Goal: Task Accomplishment & Management: Manage account settings

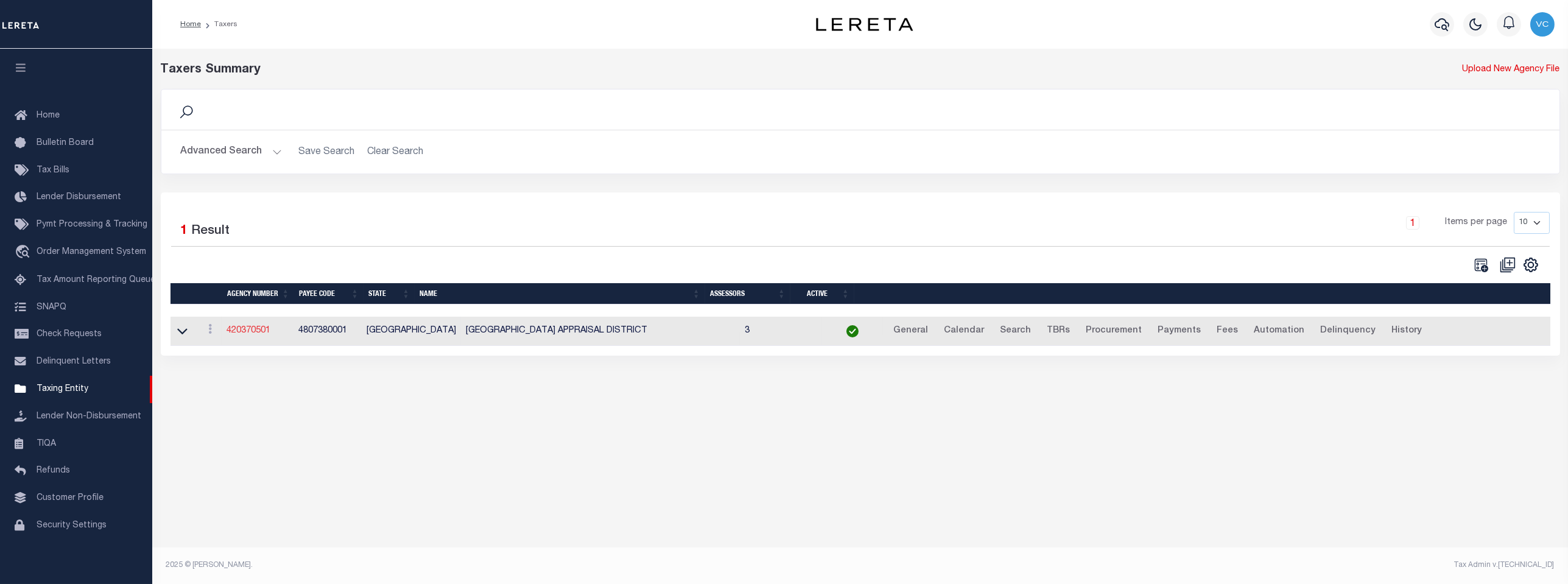
click at [256, 334] on link "420370501" at bounding box center [248, 331] width 44 height 8
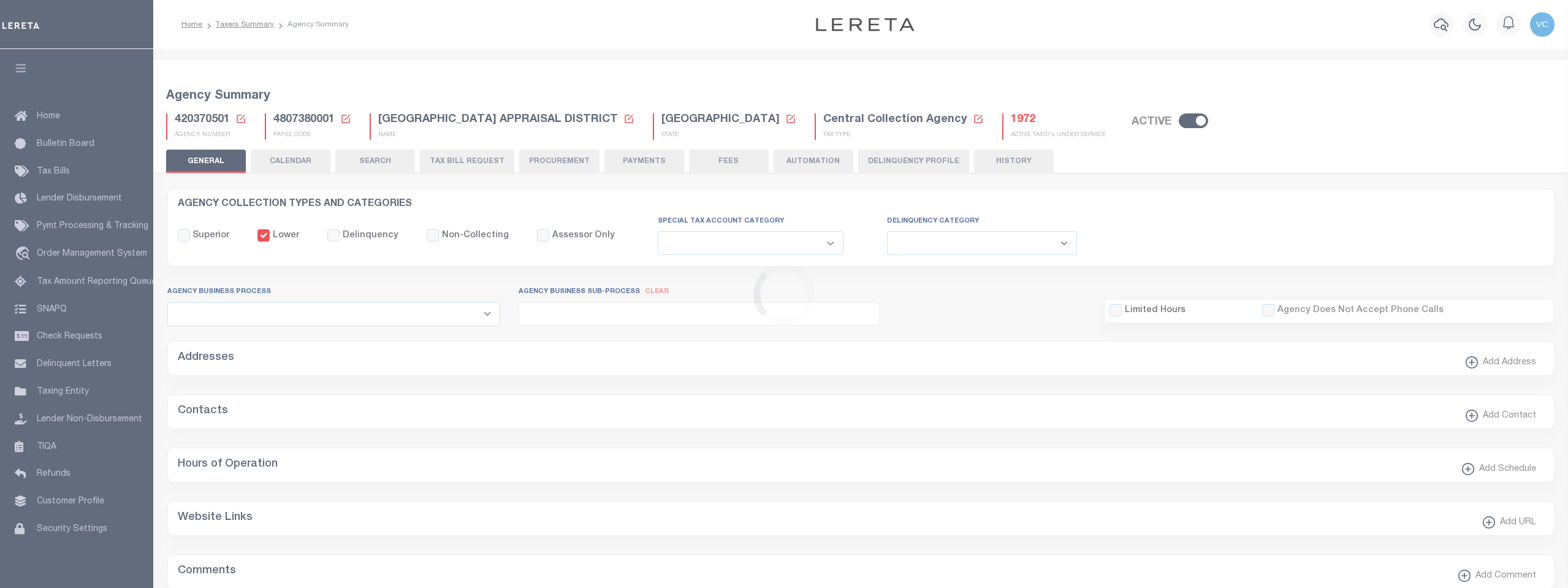
select select
click at [240, 117] on icon at bounding box center [240, 119] width 8 height 8
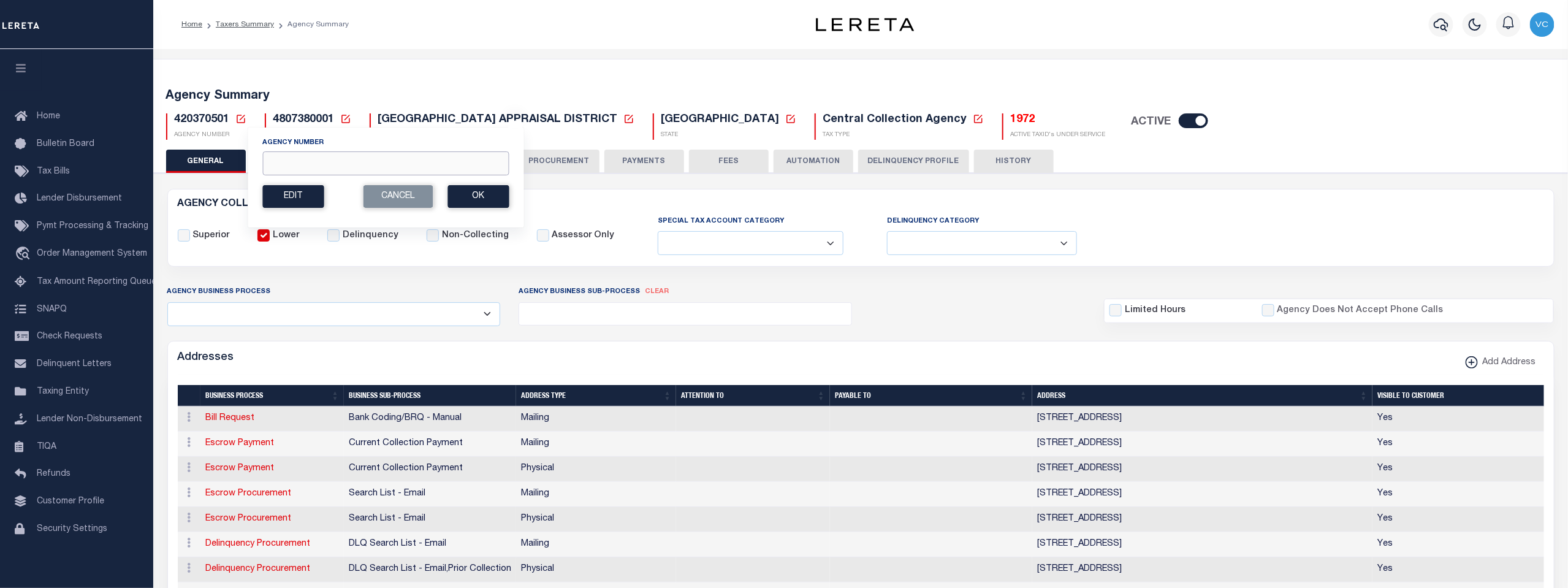
click at [269, 156] on input "Agency Number" at bounding box center [385, 163] width 246 height 24
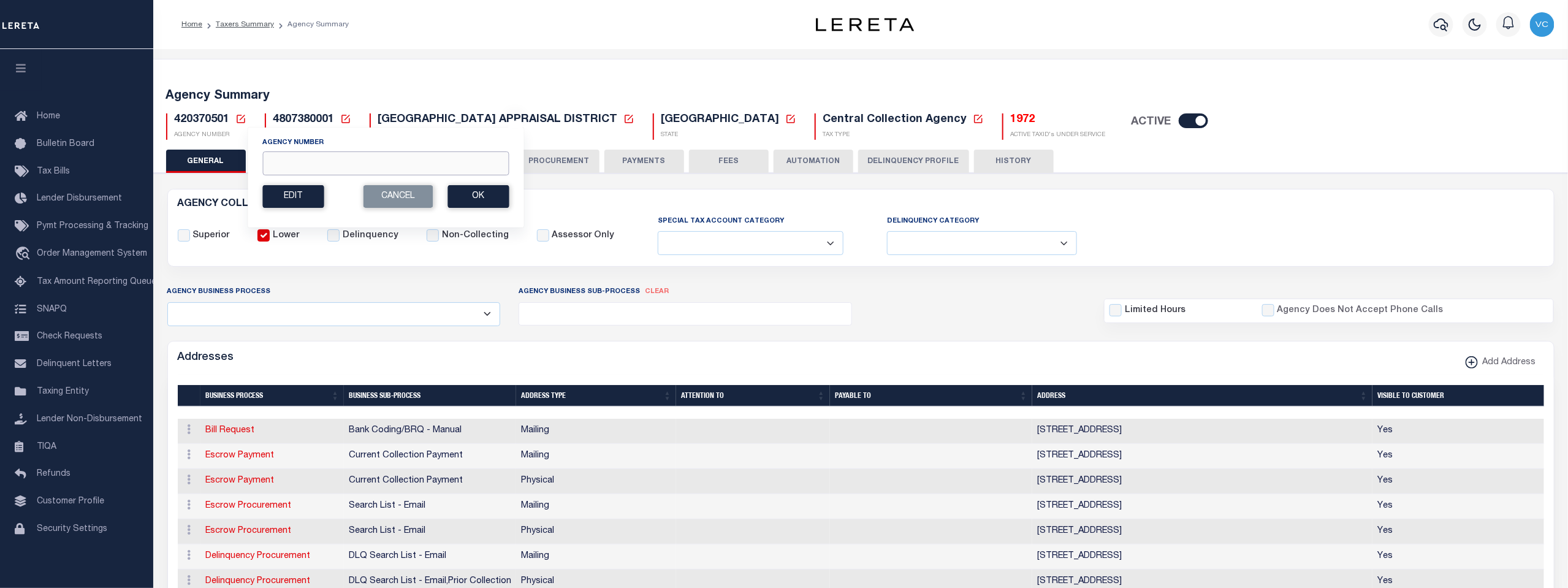
type input "5"
type input "350350000"
click at [476, 200] on button "Ok" at bounding box center [478, 196] width 61 height 23
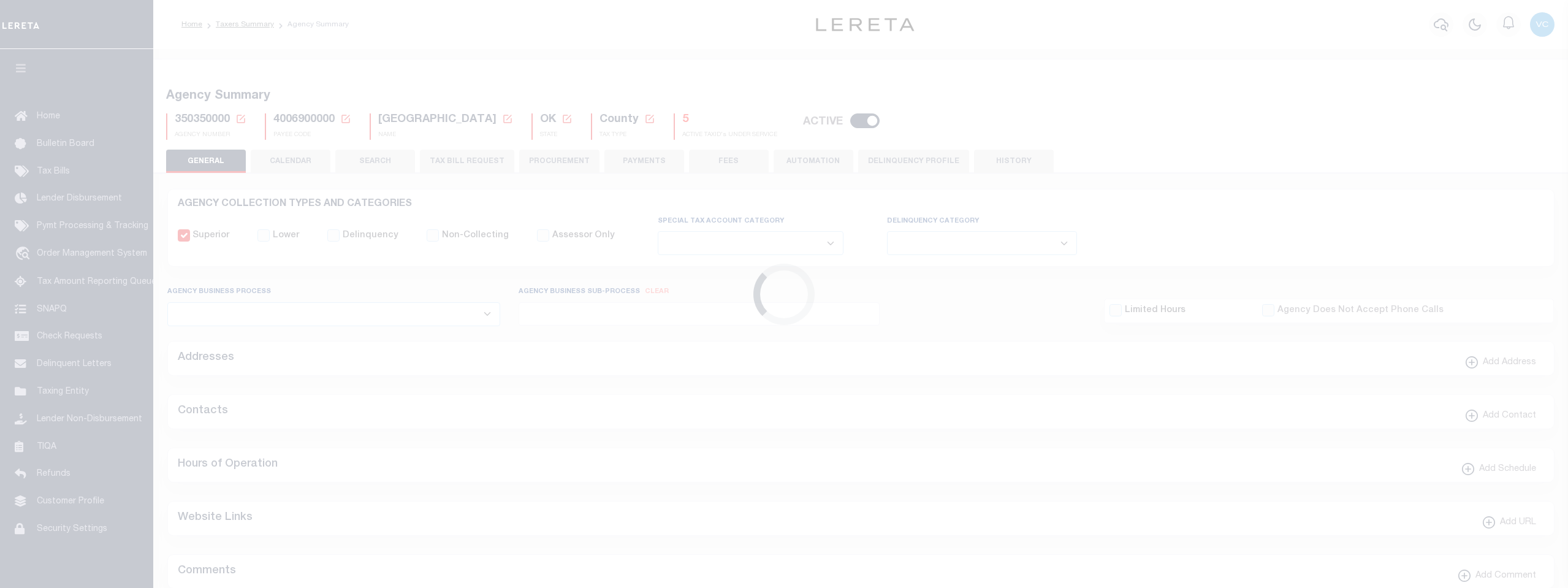
select select
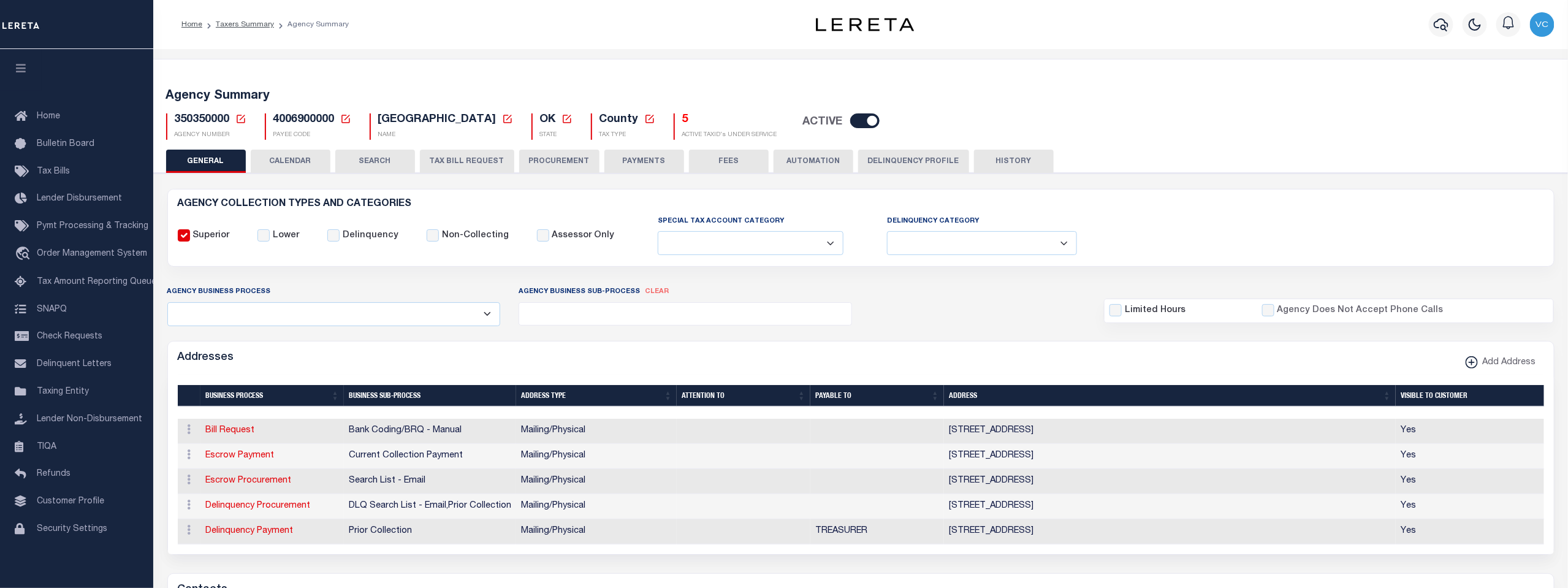
click at [236, 114] on icon at bounding box center [240, 119] width 11 height 11
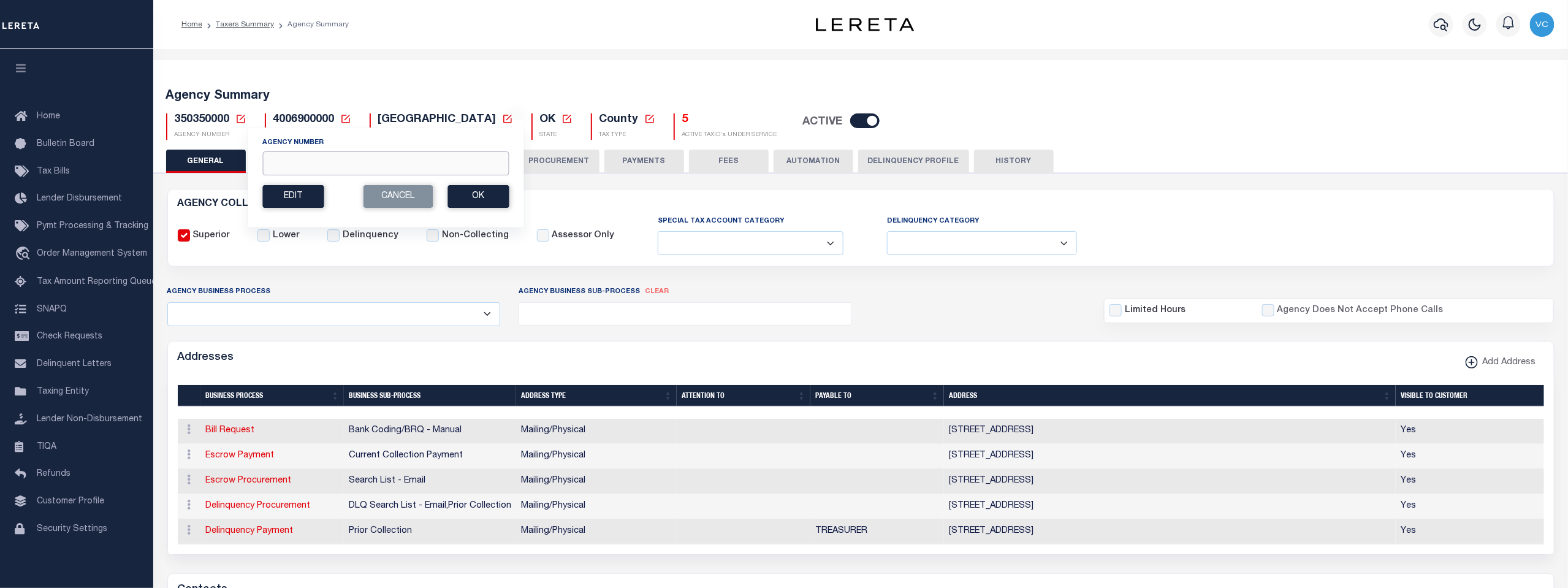
click at [290, 163] on input "Agency Number" at bounding box center [385, 163] width 246 height 24
type input "350410000"
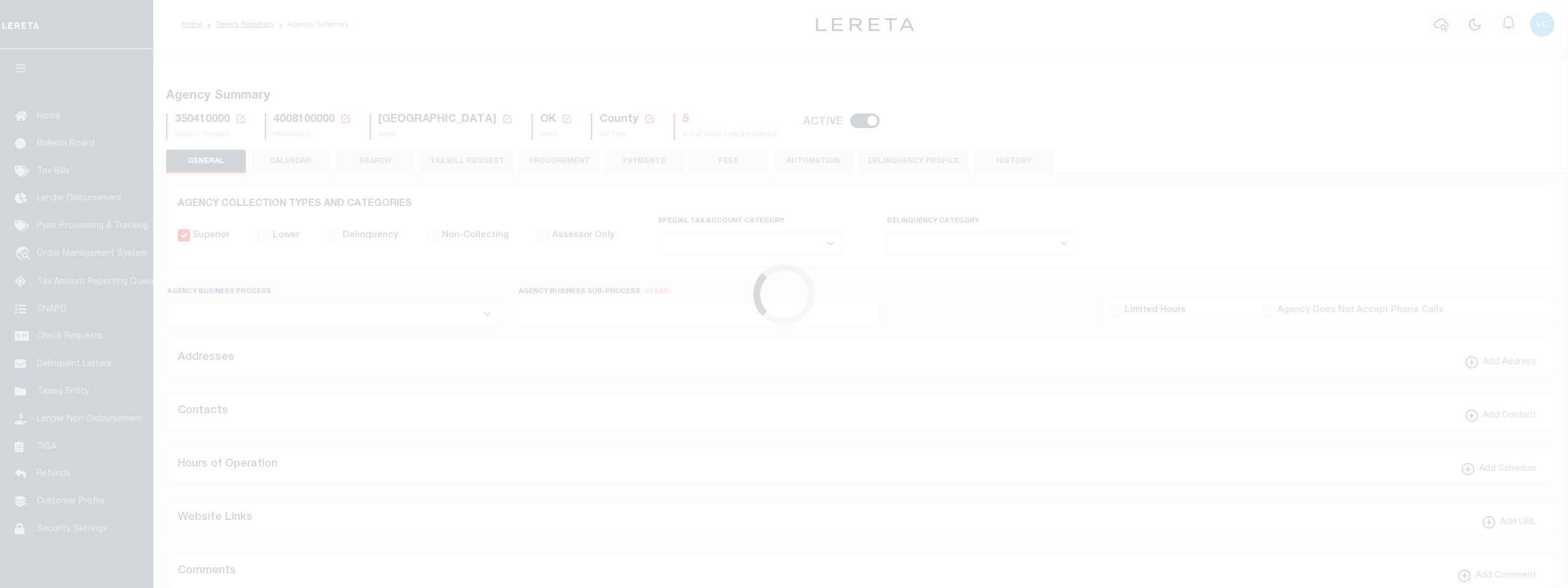
select select
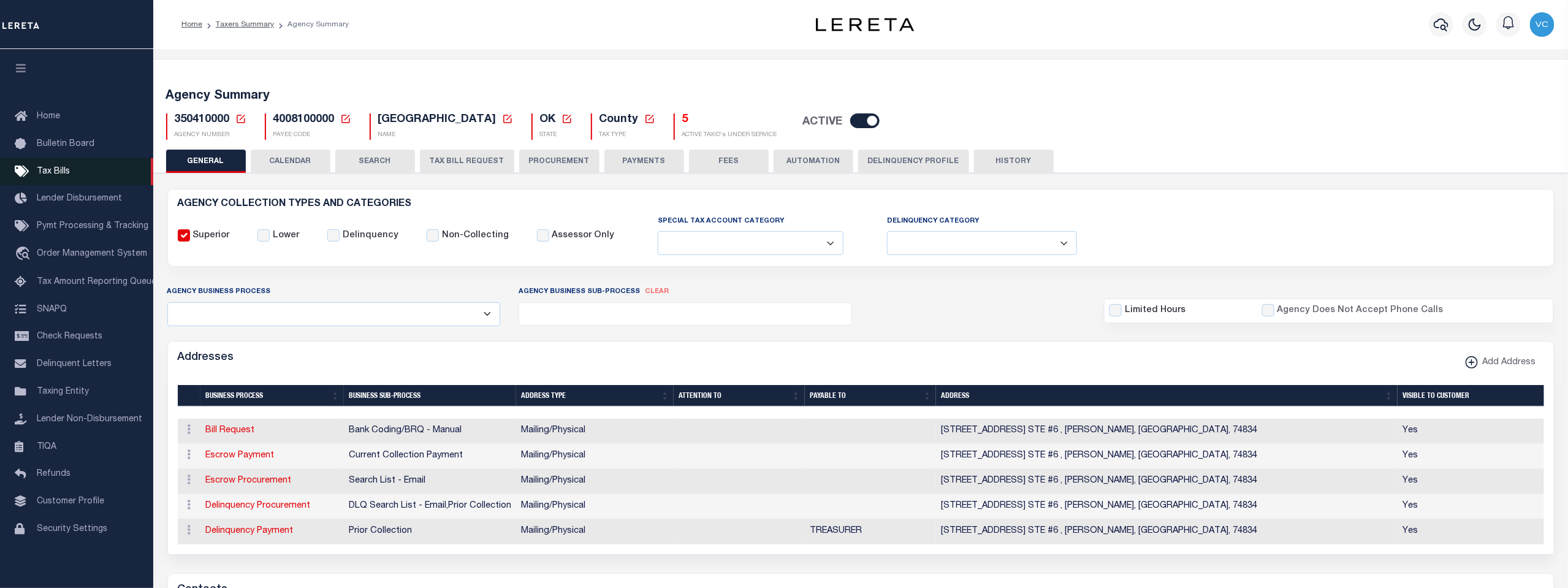
click at [47, 174] on span "Tax Bills" at bounding box center [53, 171] width 33 height 8
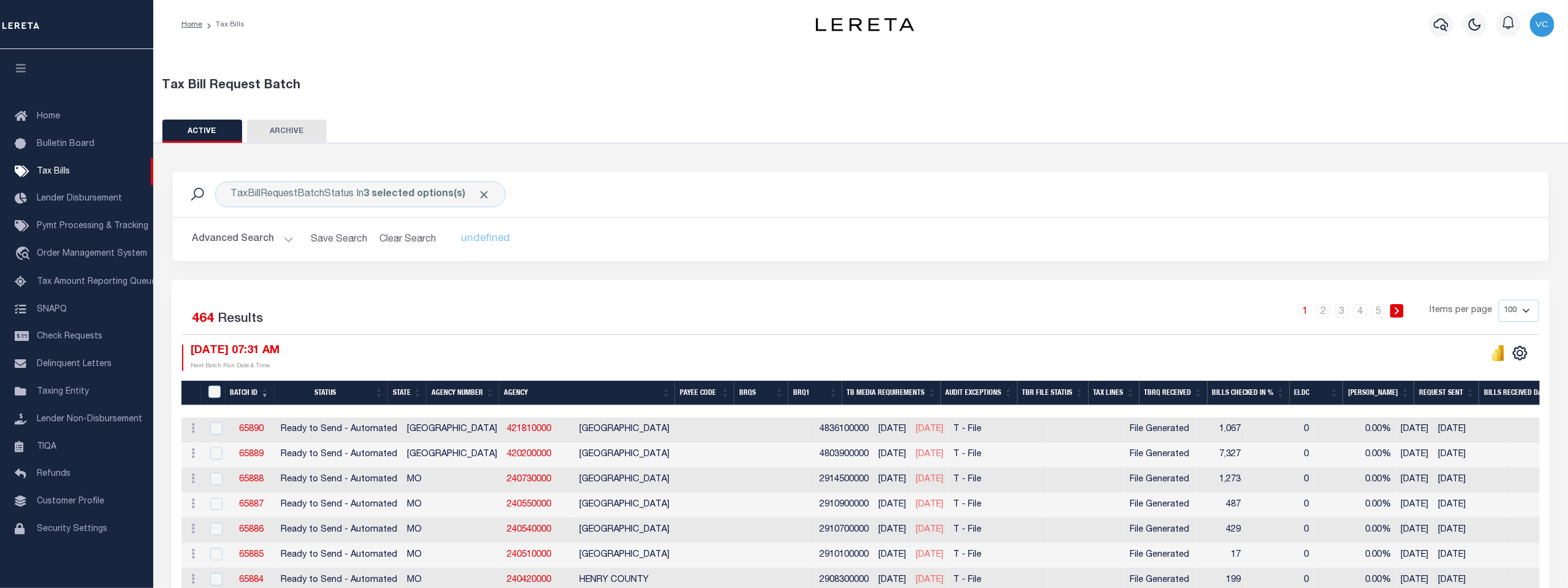
click at [1527, 309] on select "100 200 500 1000" at bounding box center [1519, 311] width 40 height 22
select select "500"
click at [1500, 300] on select "100 200 500 1000" at bounding box center [1519, 311] width 40 height 22
click at [463, 392] on th "Agency Number" at bounding box center [463, 393] width 73 height 25
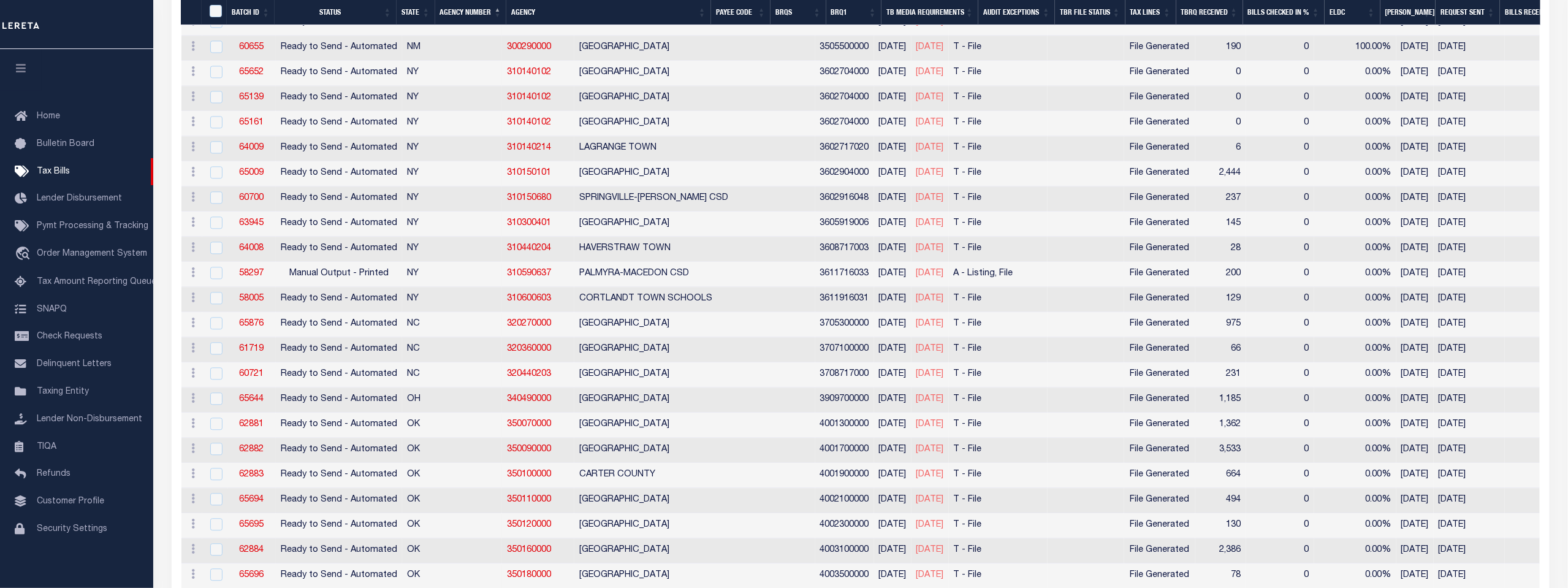
scroll to position [7292, 0]
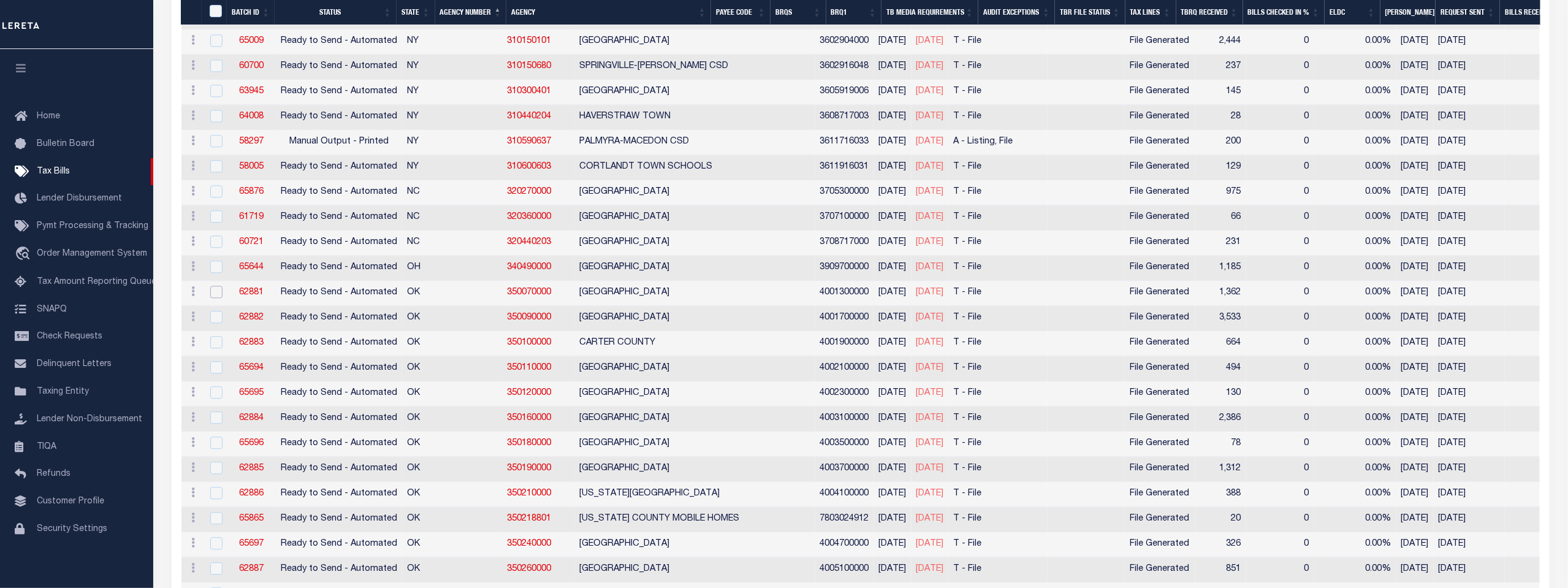
click at [217, 286] on input "checkbox" at bounding box center [216, 291] width 13 height 13
checkbox input "true"
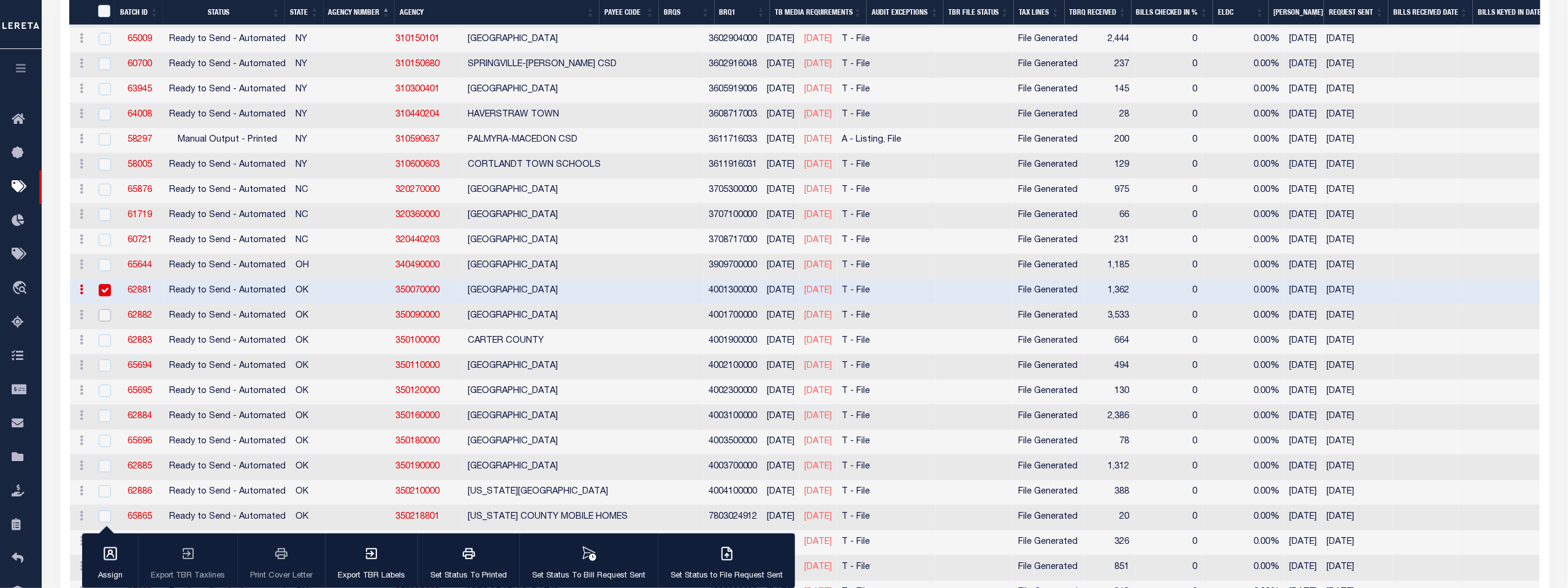
click at [100, 309] on input "checkbox" at bounding box center [104, 315] width 13 height 13
checkbox input "true"
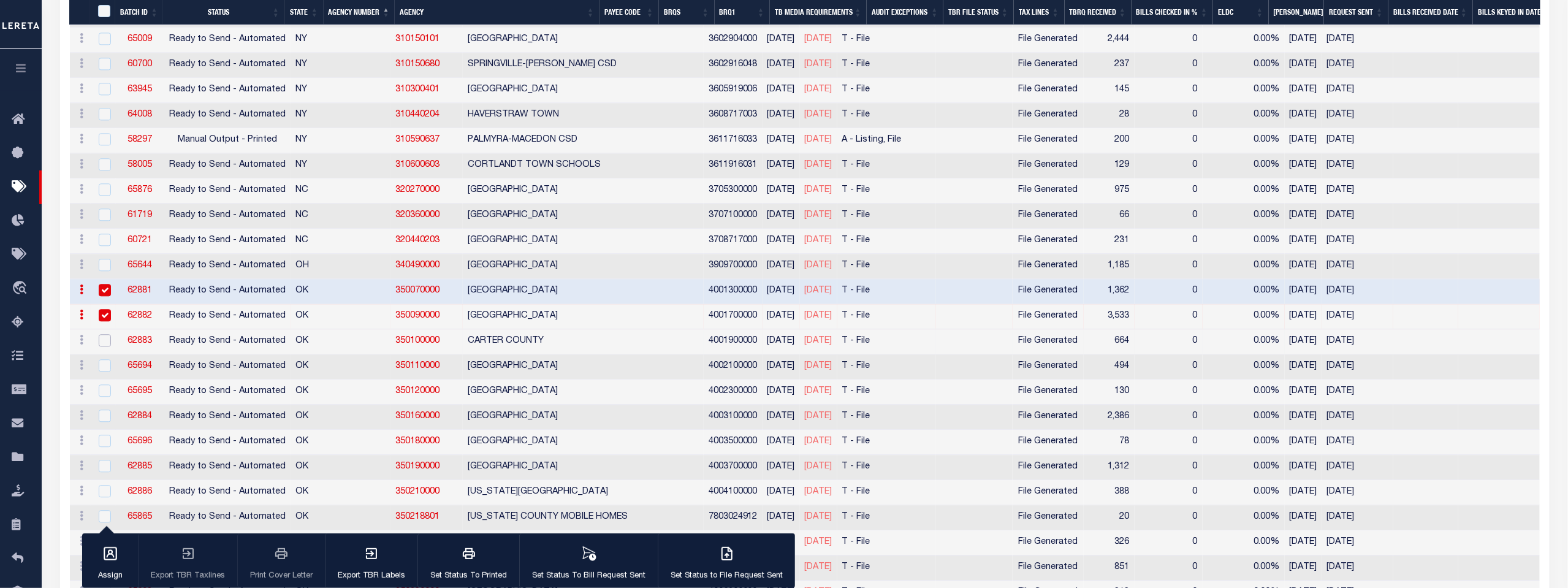
click at [102, 334] on input "checkbox" at bounding box center [104, 340] width 13 height 13
checkbox input "true"
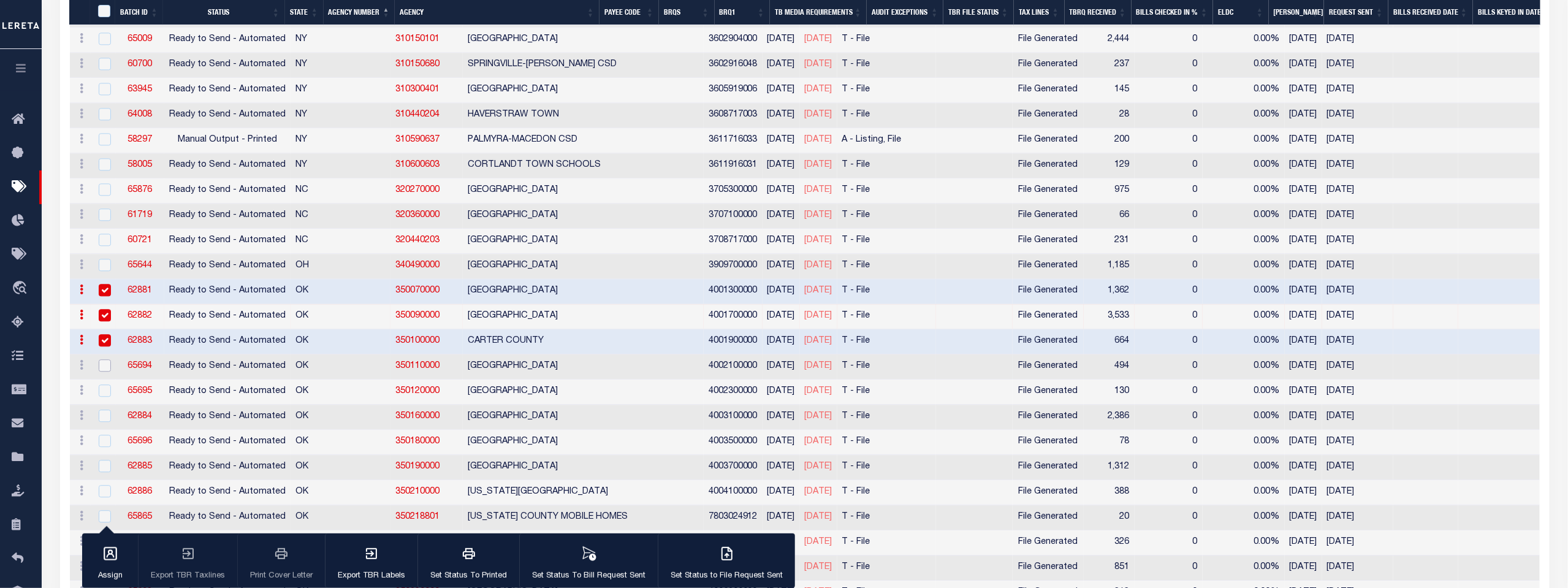
click at [102, 359] on input "checkbox" at bounding box center [104, 365] width 13 height 13
checkbox input "true"
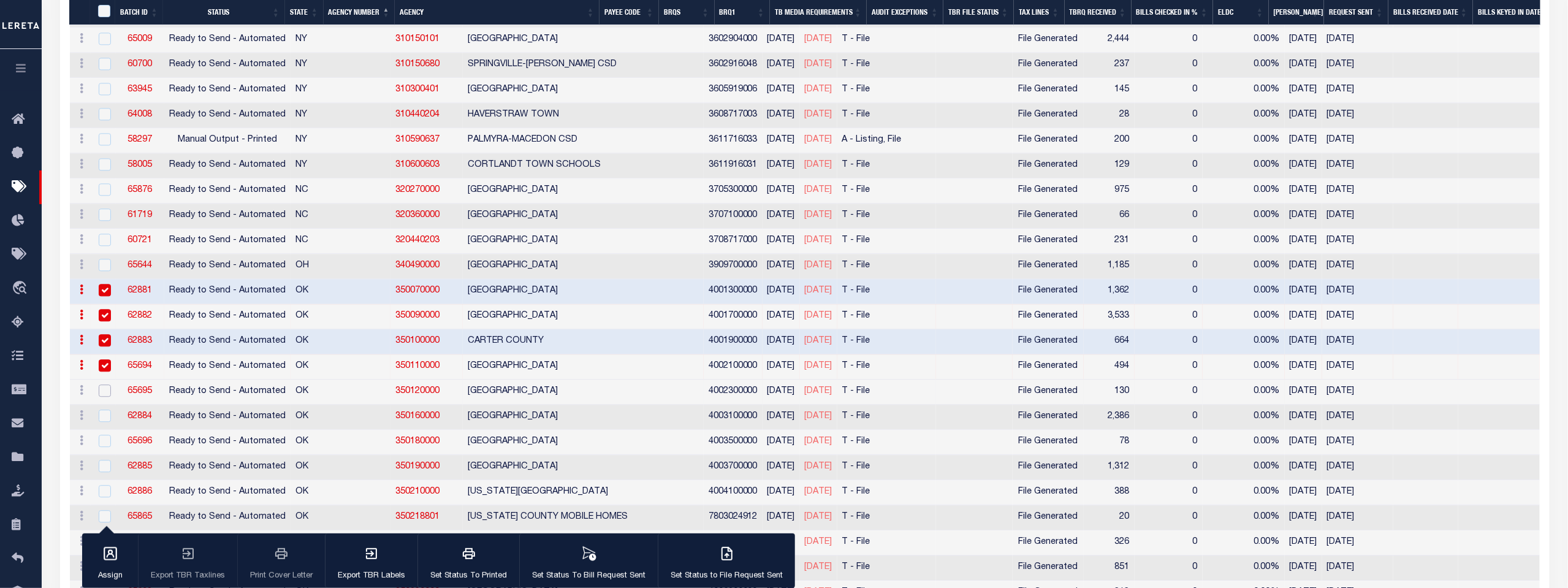
click at [102, 384] on input "checkbox" at bounding box center [104, 390] width 13 height 13
checkbox input "true"
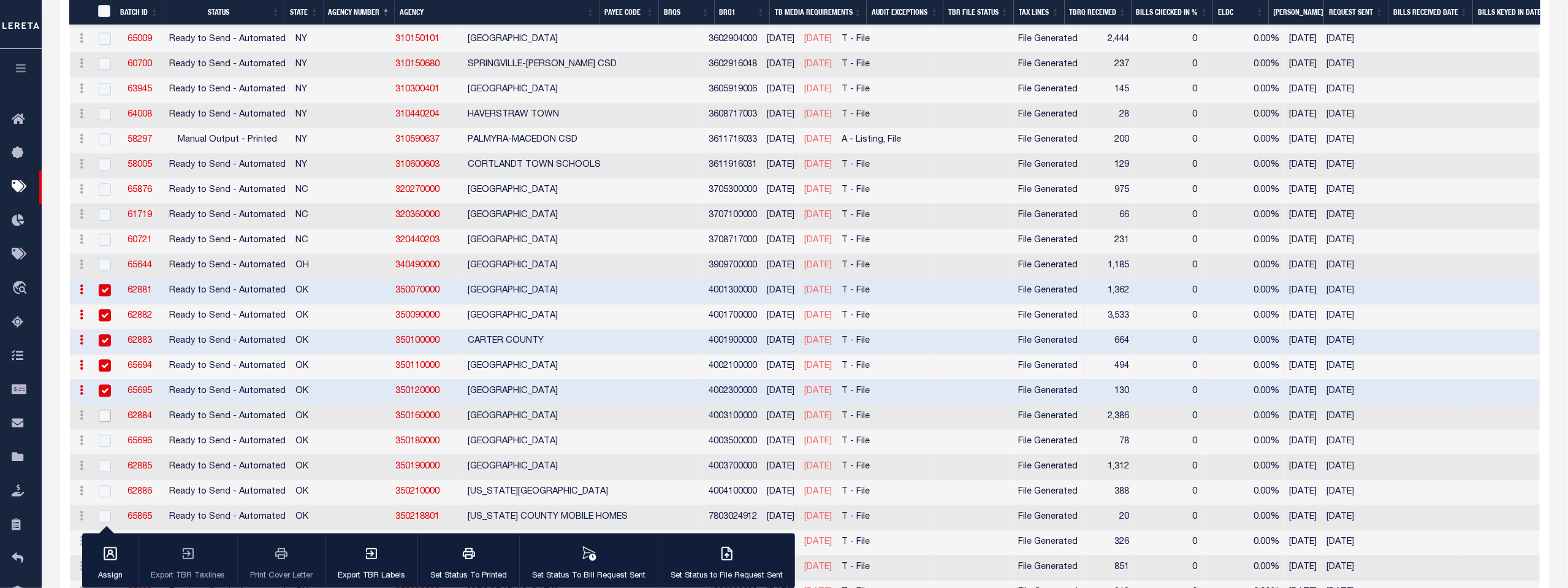
click at [103, 410] on input "checkbox" at bounding box center [104, 416] width 13 height 13
checkbox input "true"
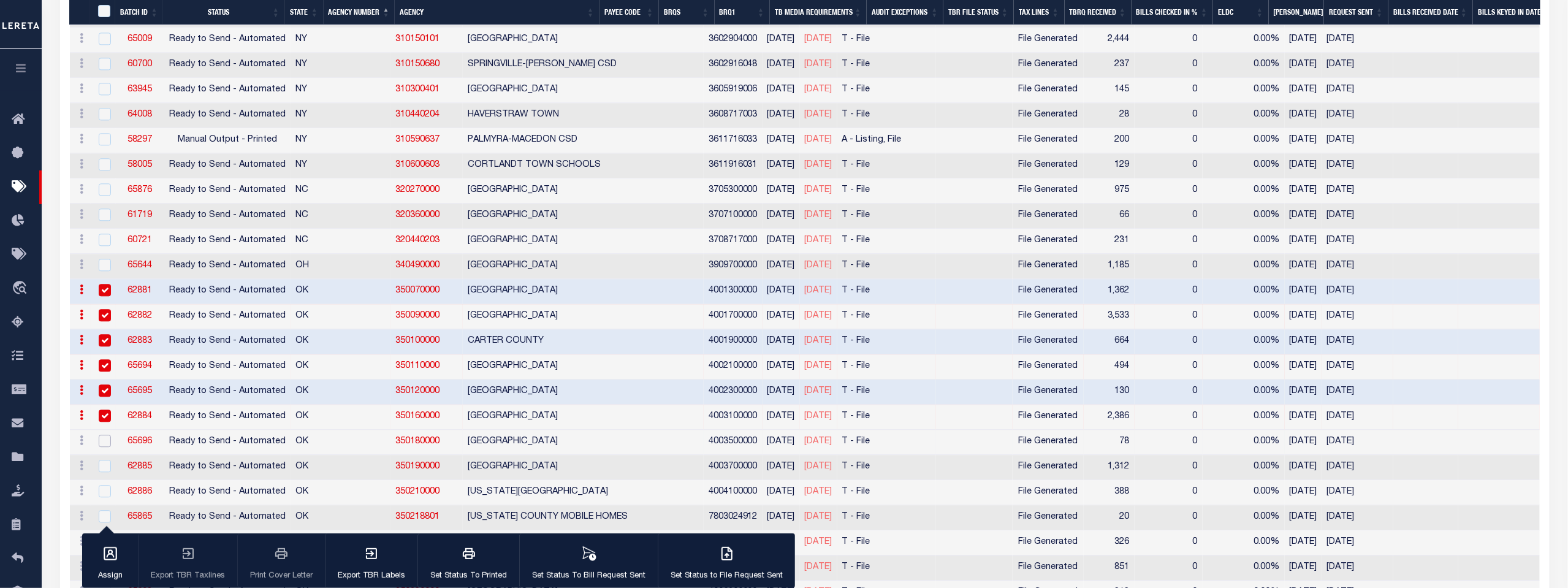
click at [102, 435] on input "checkbox" at bounding box center [104, 441] width 13 height 13
checkbox input "true"
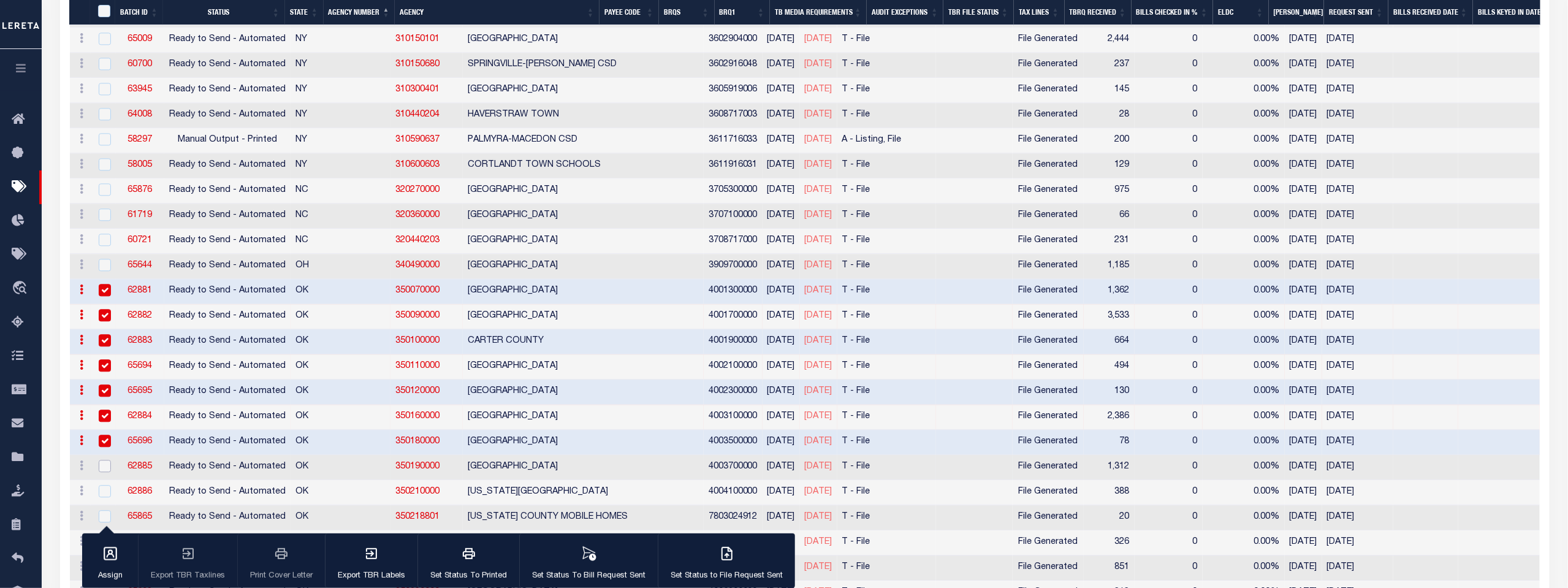
click at [102, 460] on input "checkbox" at bounding box center [104, 466] width 13 height 13
checkbox input "true"
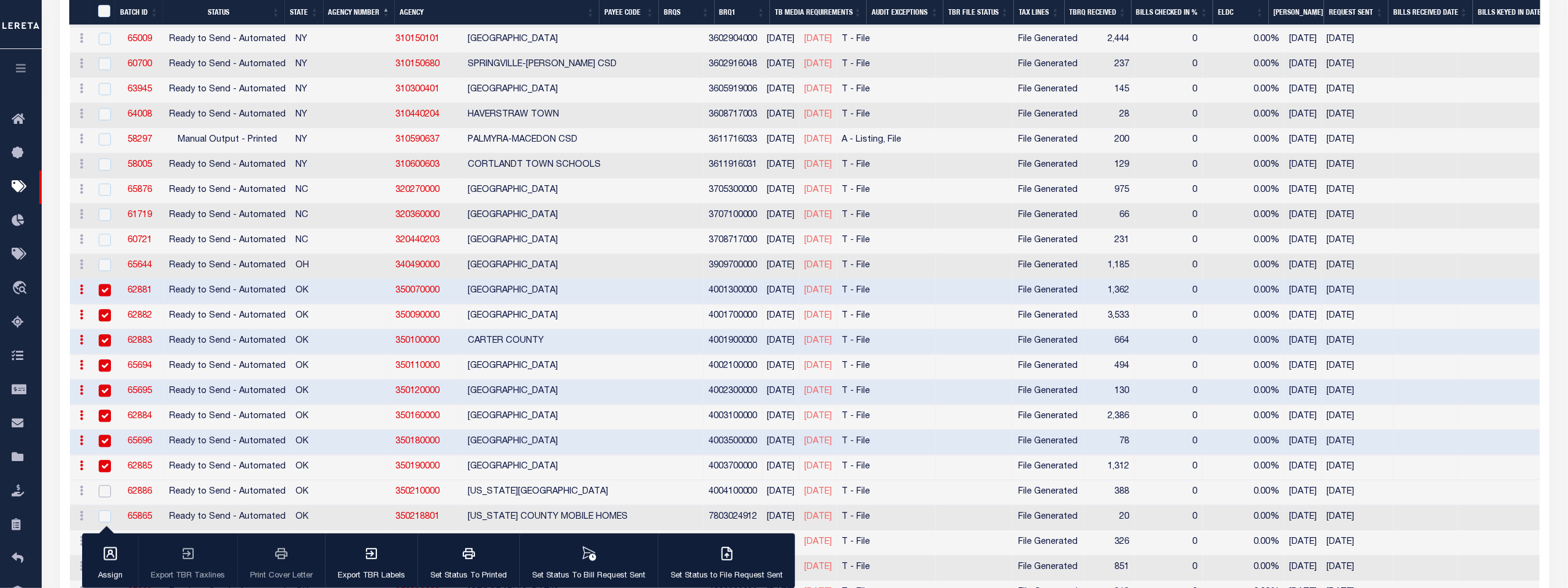
click at [102, 485] on input "checkbox" at bounding box center [104, 491] width 13 height 13
checkbox input "true"
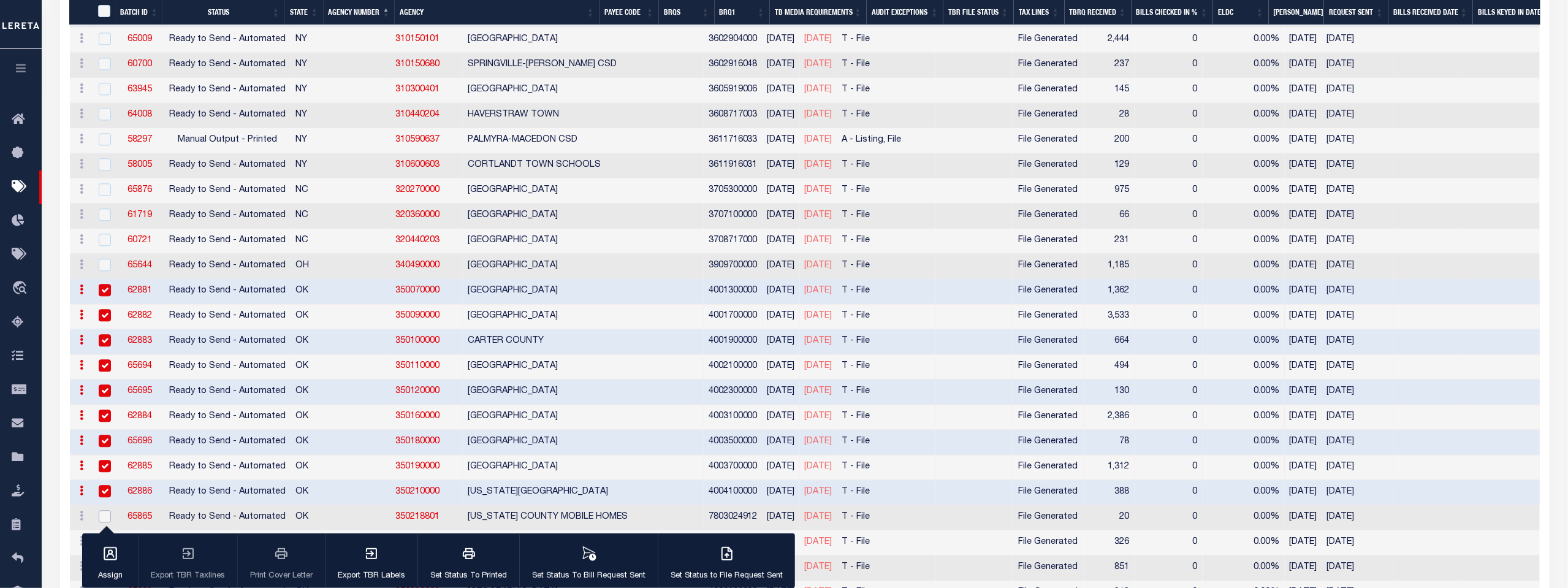
click at [105, 510] on input "checkbox" at bounding box center [104, 516] width 13 height 13
checkbox input "true"
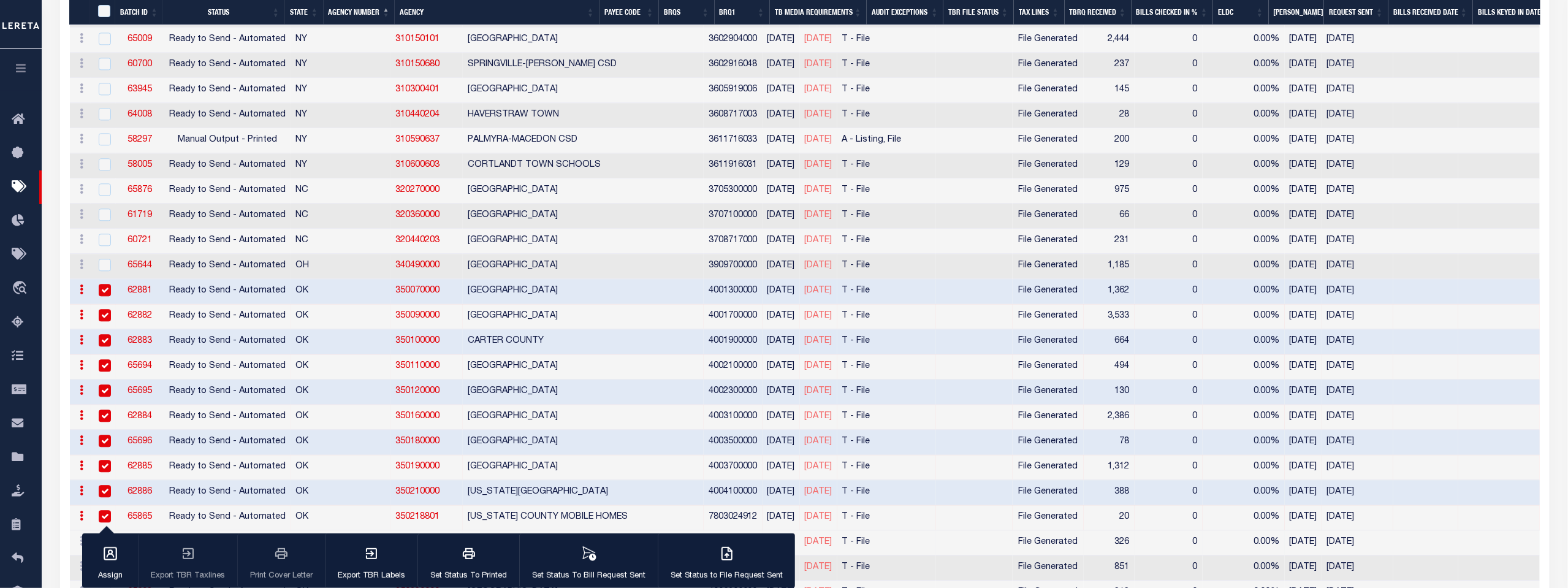
click at [102, 535] on input "checkbox" at bounding box center [104, 541] width 13 height 13
checkbox input "true"
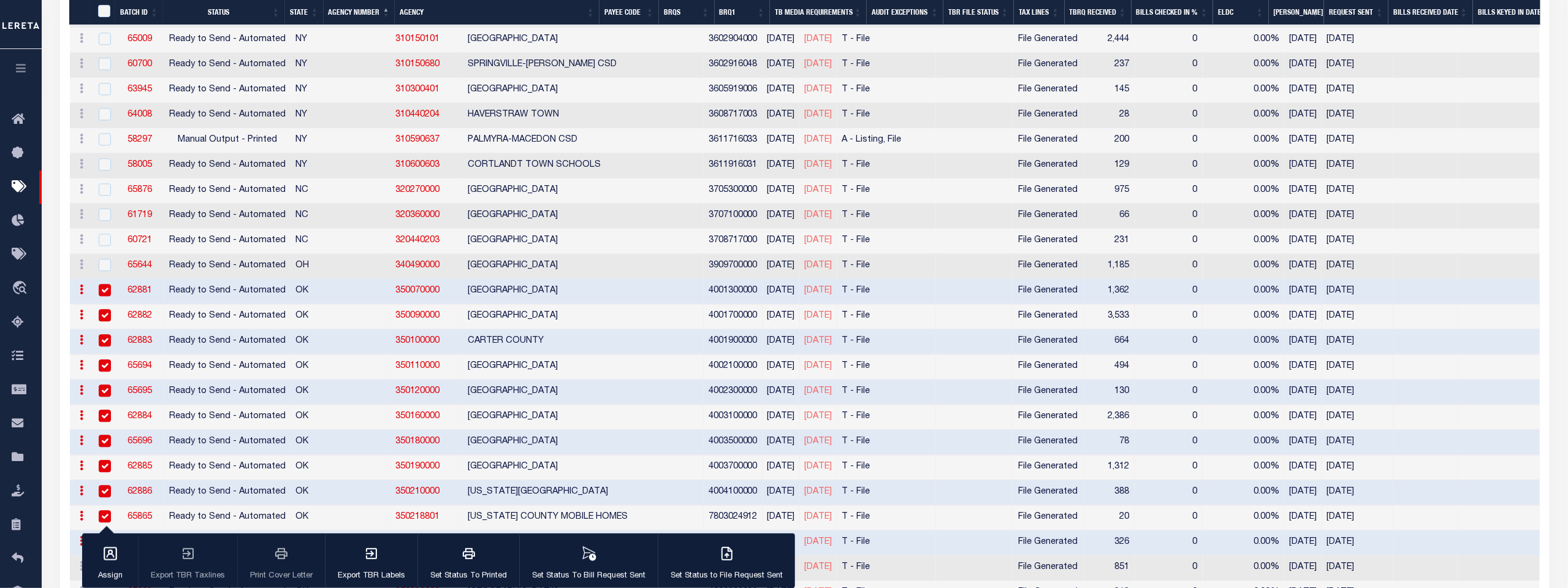
scroll to position [7428, 0]
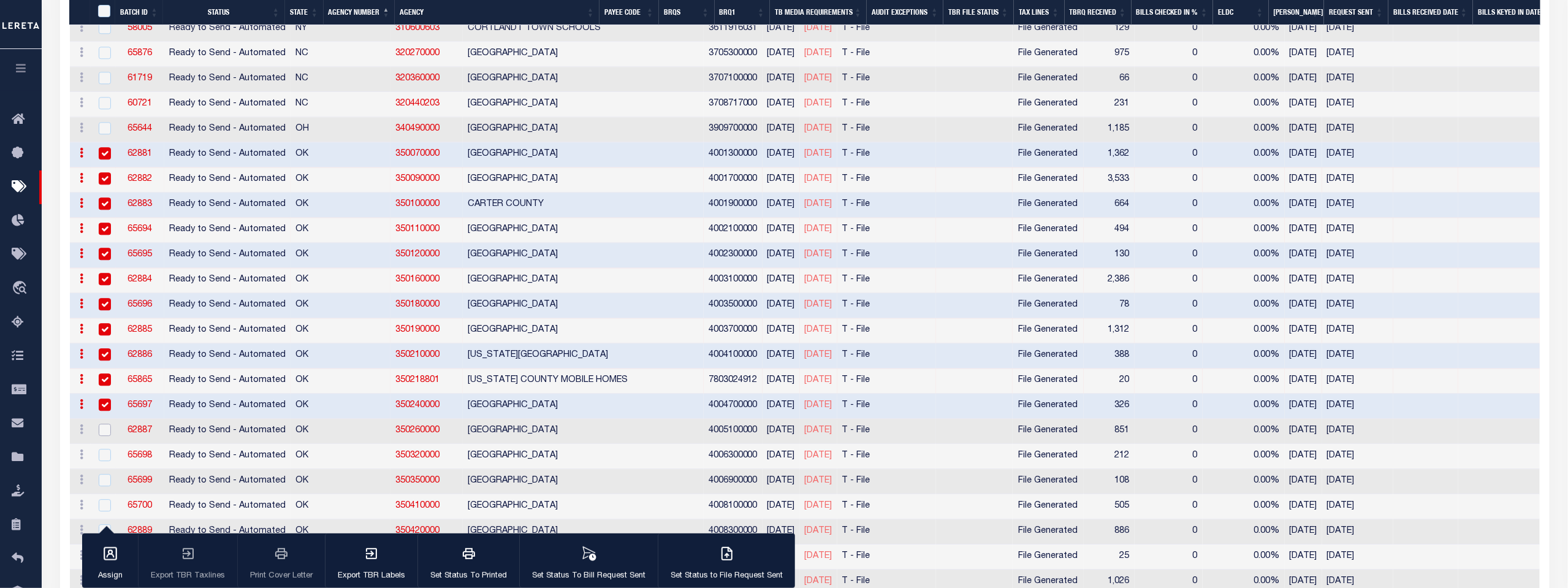
click at [102, 423] on input "checkbox" at bounding box center [104, 429] width 13 height 13
checkbox input "true"
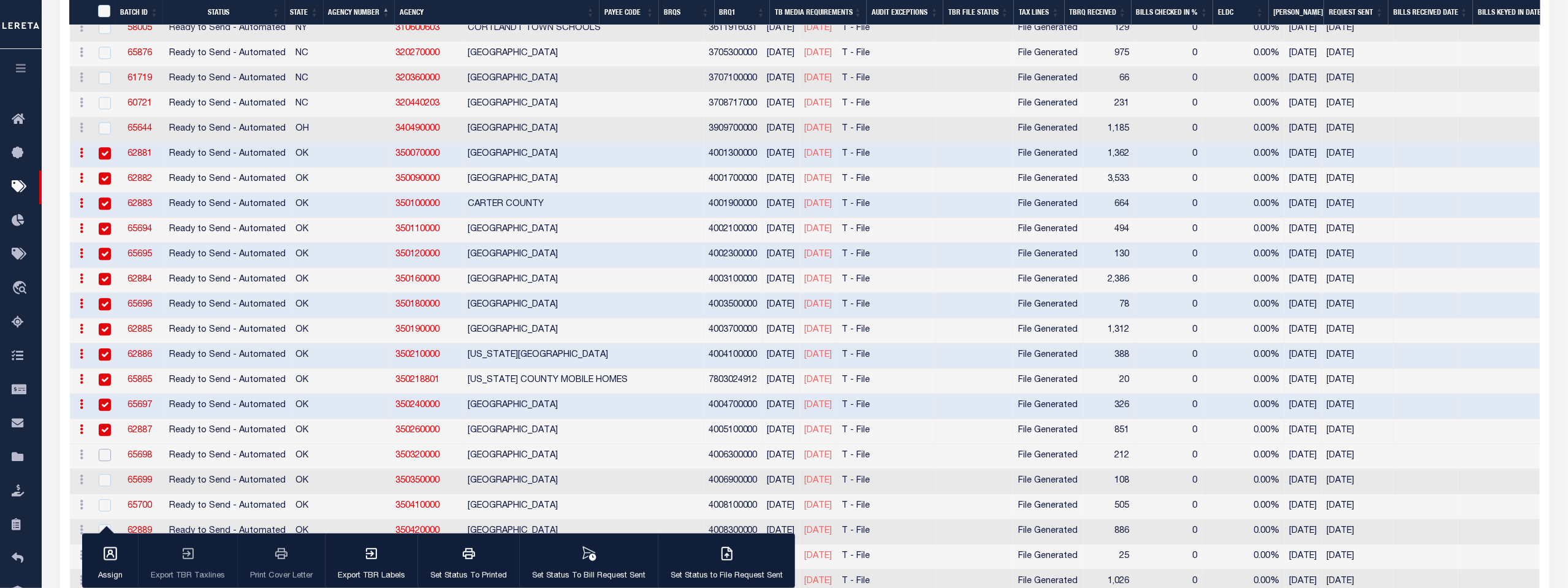
click at [102, 449] on input "checkbox" at bounding box center [104, 455] width 13 height 13
checkbox input "true"
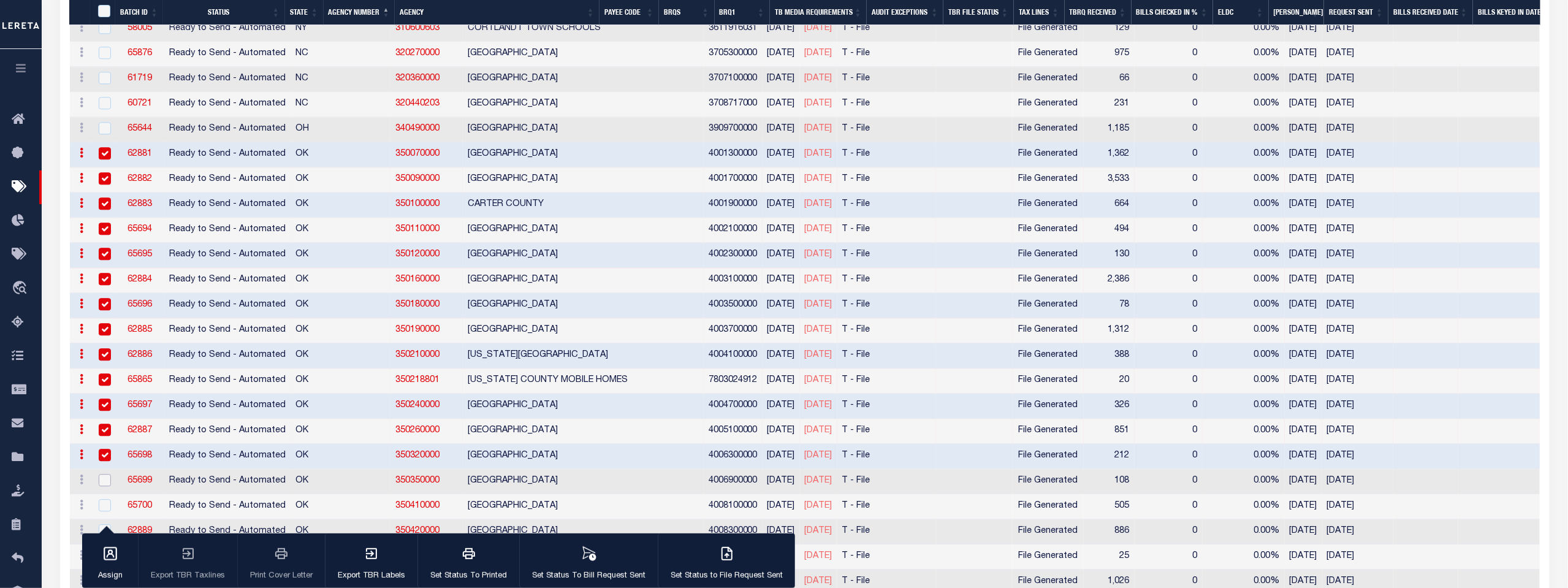
click at [105, 474] on input "checkbox" at bounding box center [104, 480] width 13 height 13
checkbox input "true"
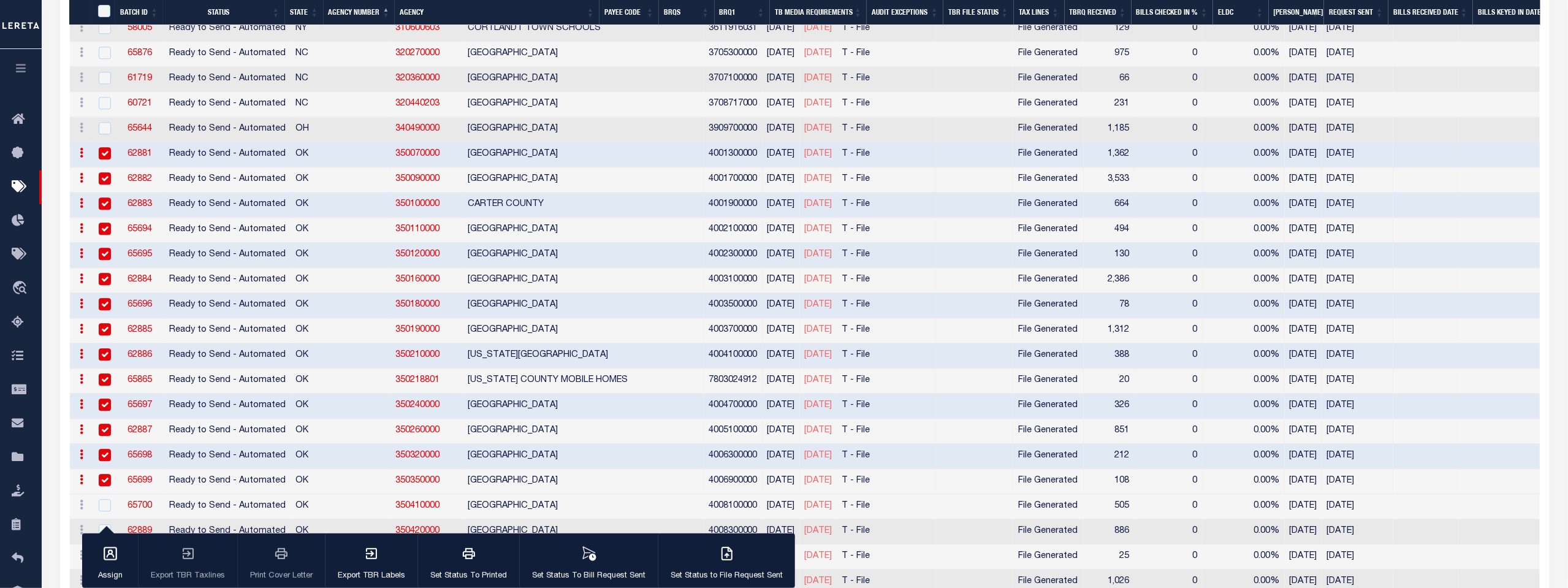
scroll to position [7564, 0]
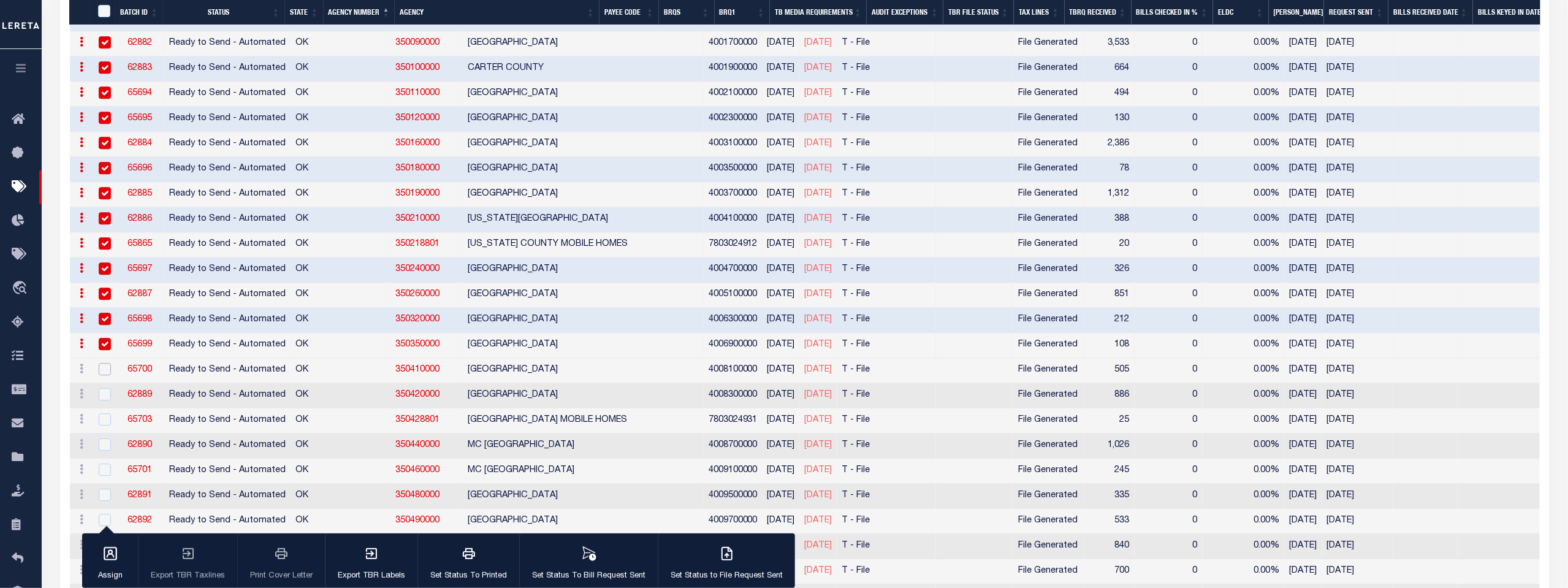
click at [103, 363] on input "checkbox" at bounding box center [104, 369] width 13 height 13
checkbox input "true"
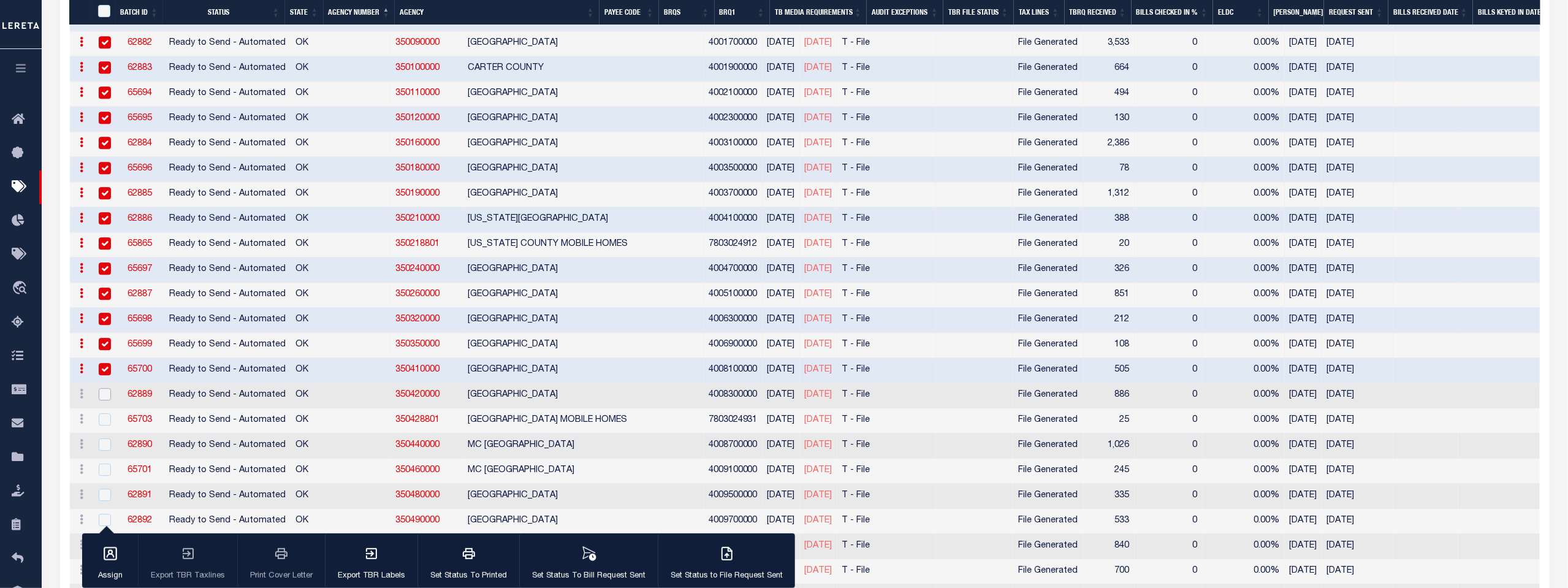
click at [105, 388] on input "checkbox" at bounding box center [104, 394] width 13 height 13
checkbox input "true"
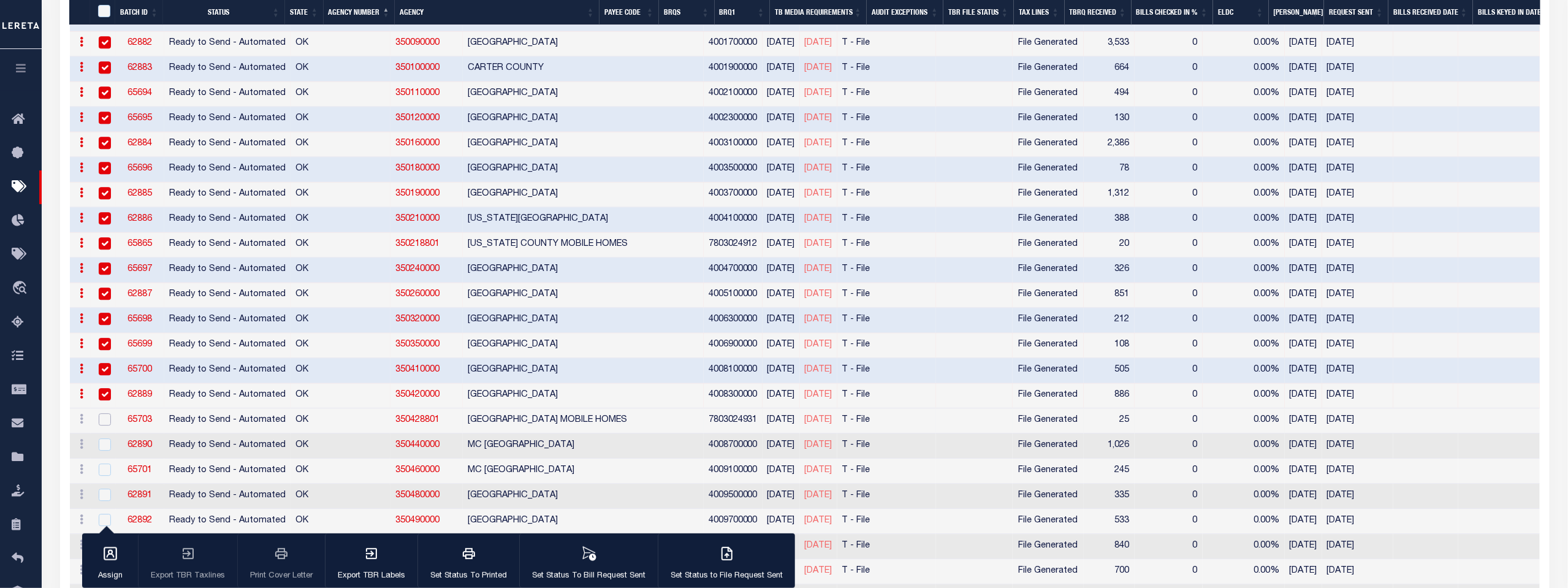
click at [104, 413] on input "checkbox" at bounding box center [104, 419] width 13 height 13
checkbox input "true"
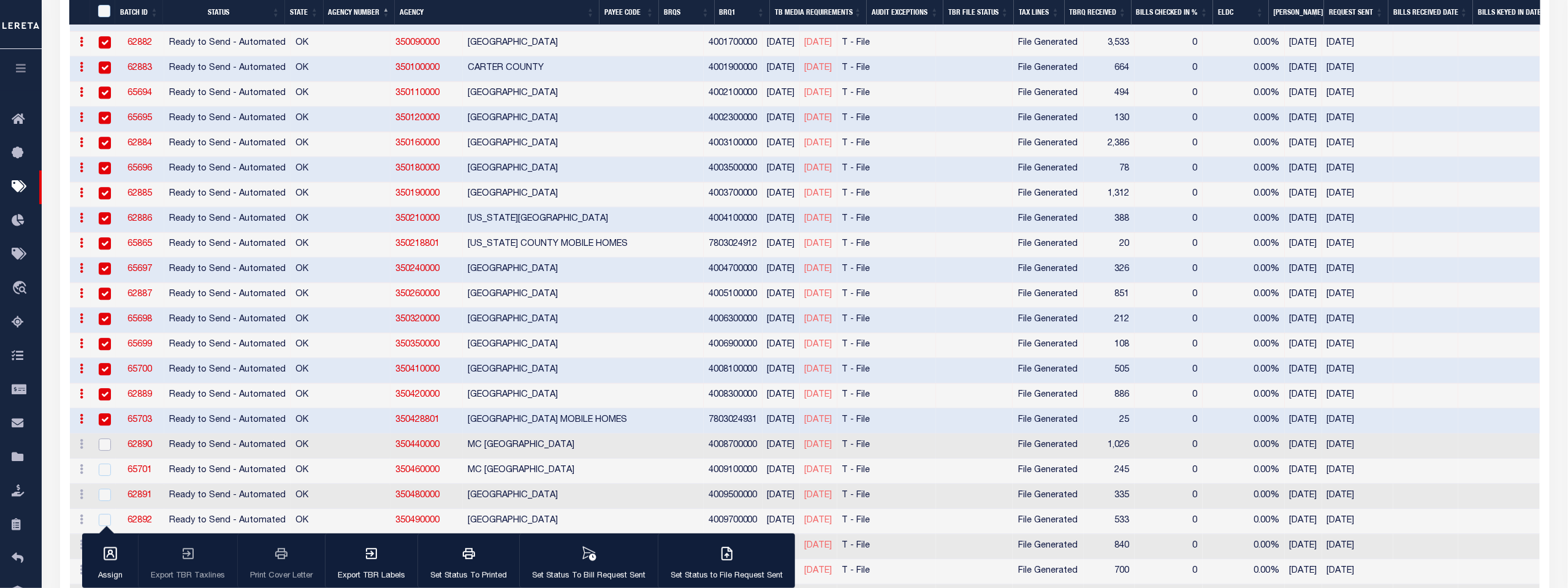
click at [103, 438] on input "checkbox" at bounding box center [104, 444] width 13 height 13
checkbox input "true"
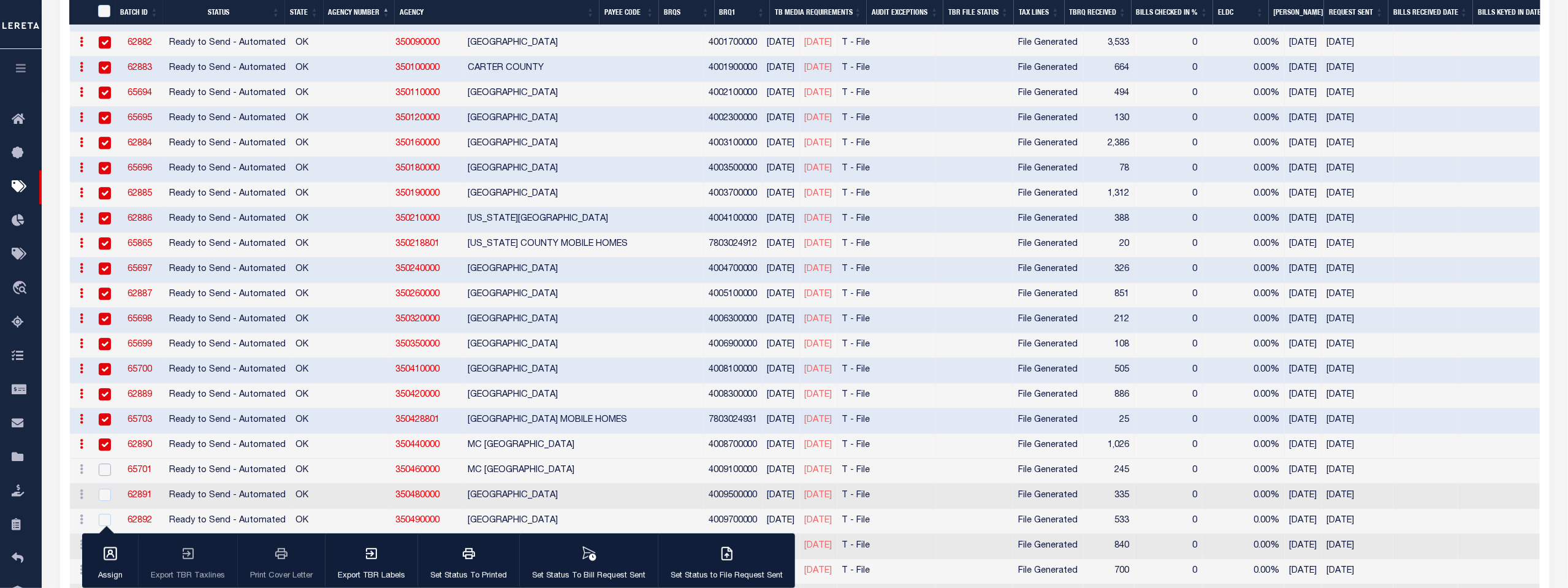
click at [102, 464] on input "checkbox" at bounding box center [104, 469] width 13 height 13
checkbox input "true"
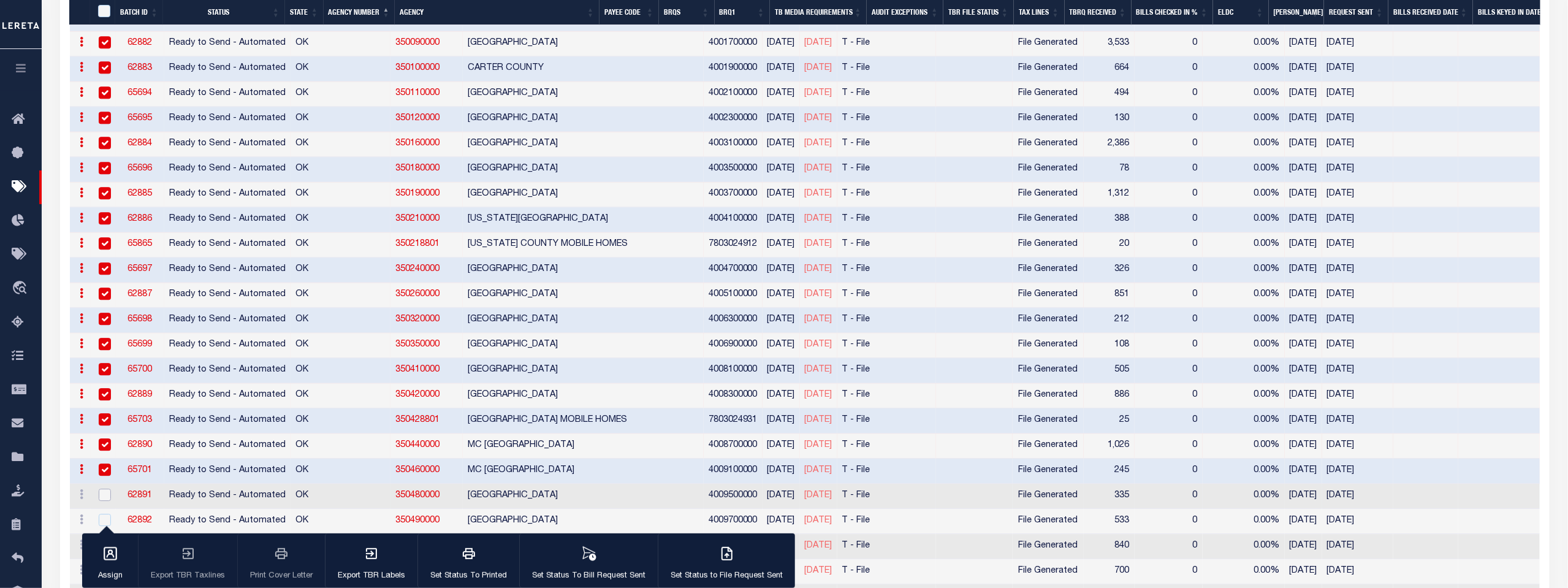
click at [103, 489] on input "checkbox" at bounding box center [104, 494] width 13 height 13
checkbox input "true"
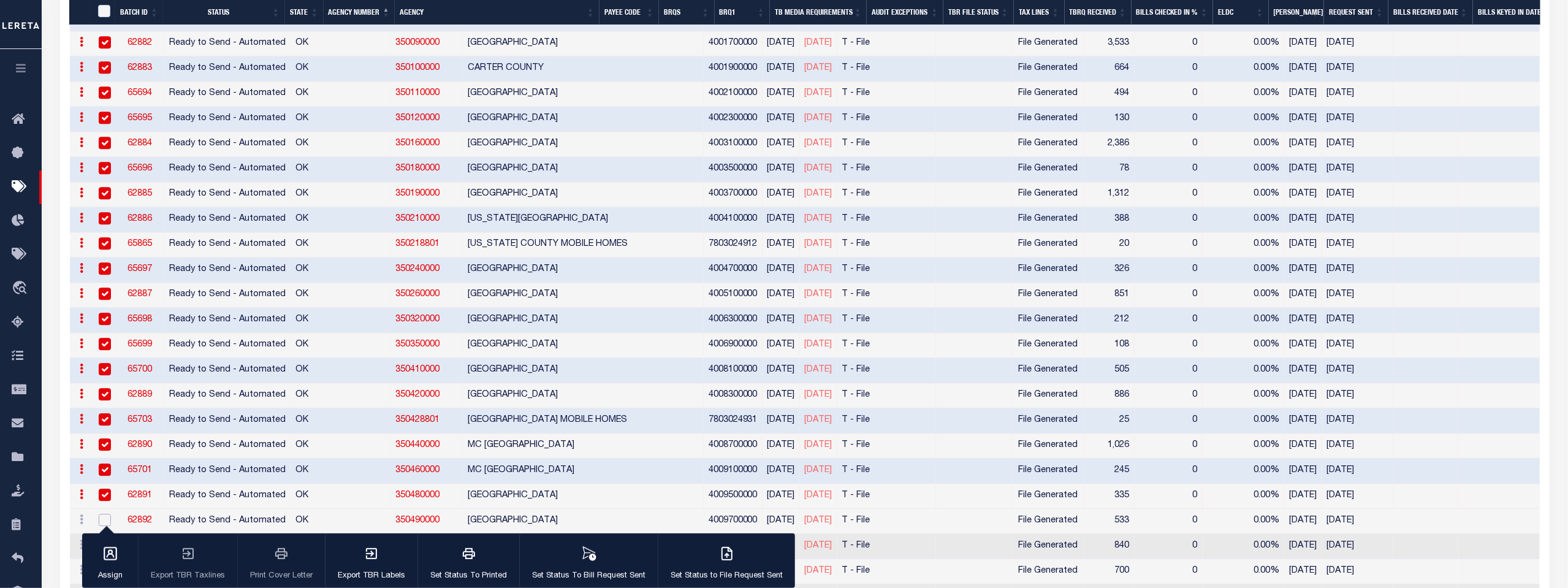
click at [104, 514] on input "checkbox" at bounding box center [104, 520] width 13 height 13
checkbox input "true"
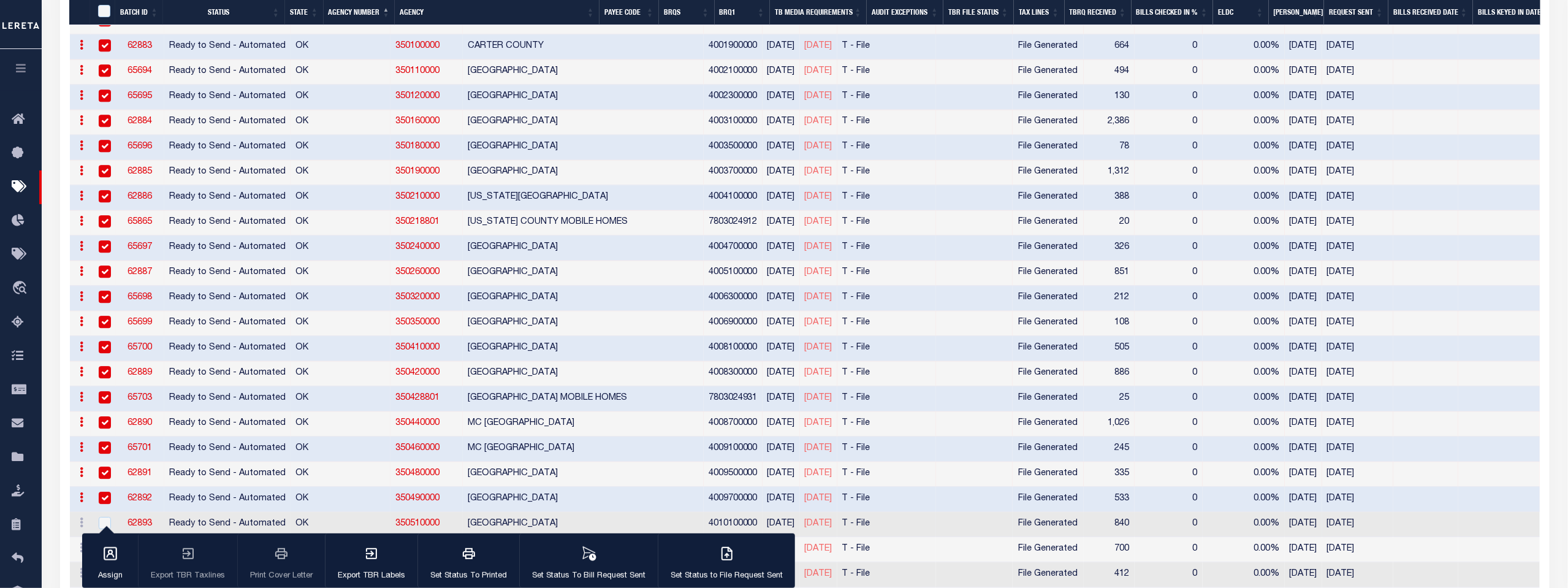
scroll to position [7632, 0]
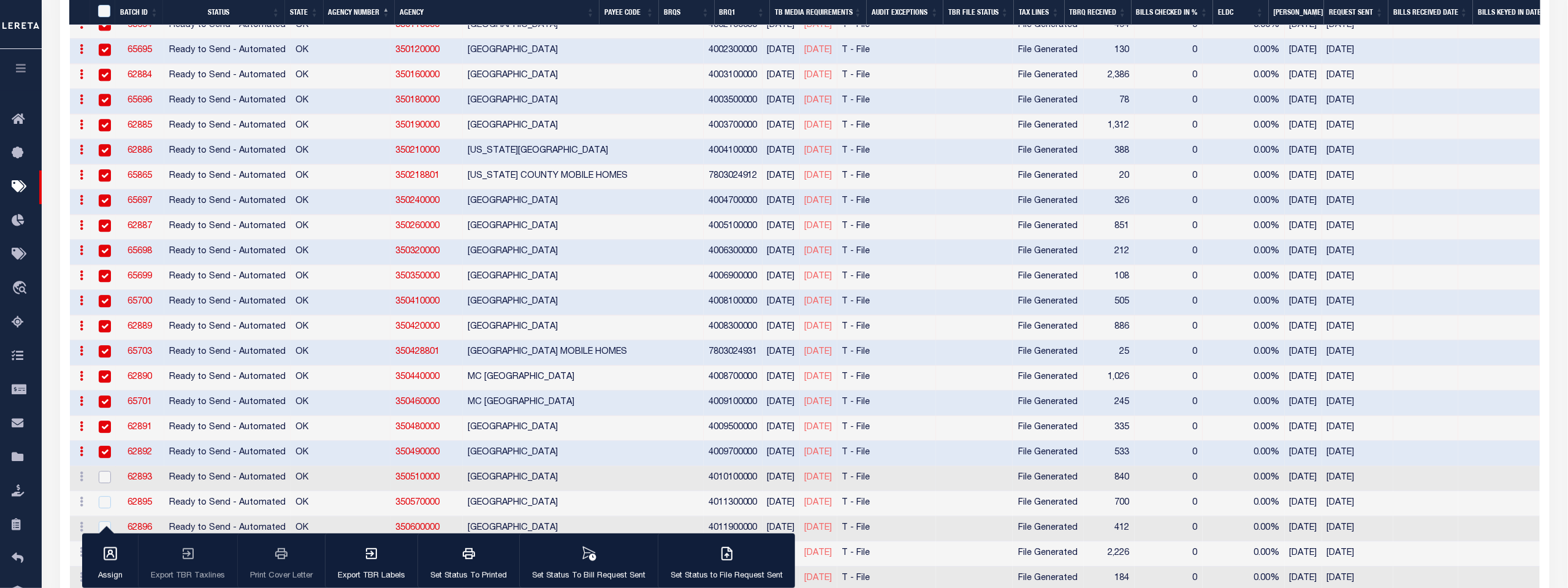
click at [105, 471] on input "checkbox" at bounding box center [104, 477] width 13 height 13
checkbox input "true"
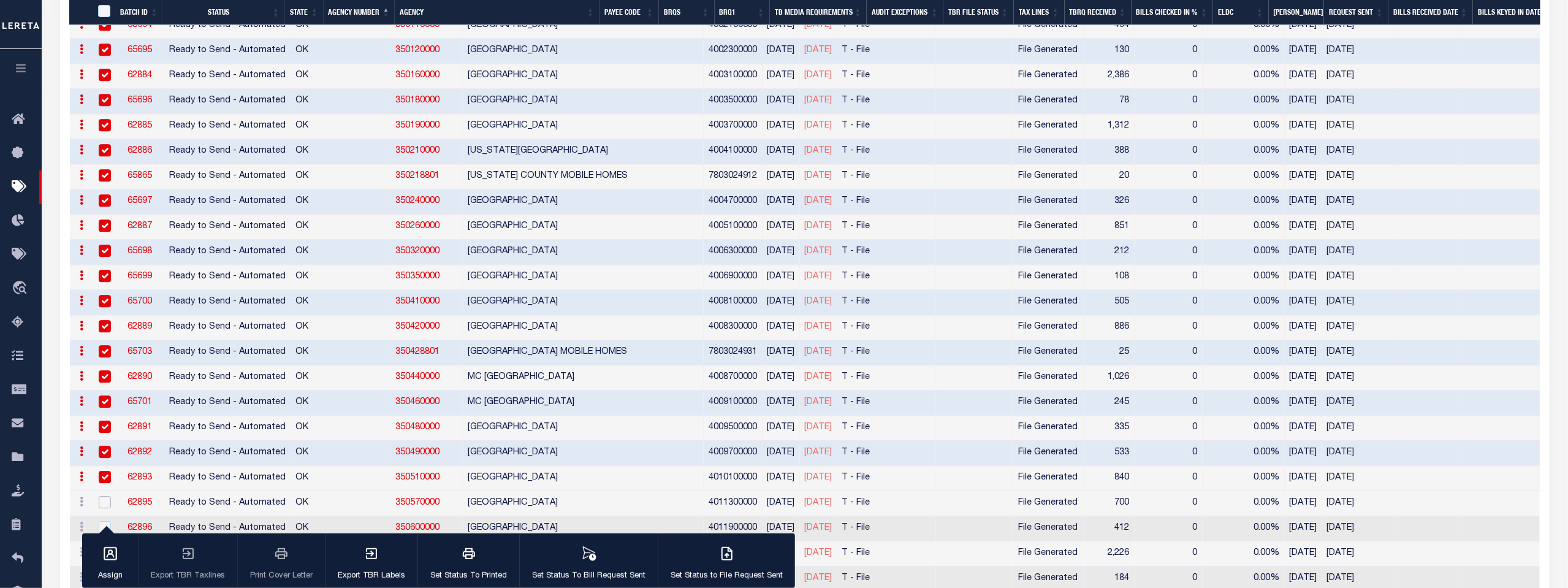
click at [105, 496] on input "checkbox" at bounding box center [104, 502] width 13 height 13
checkbox input "true"
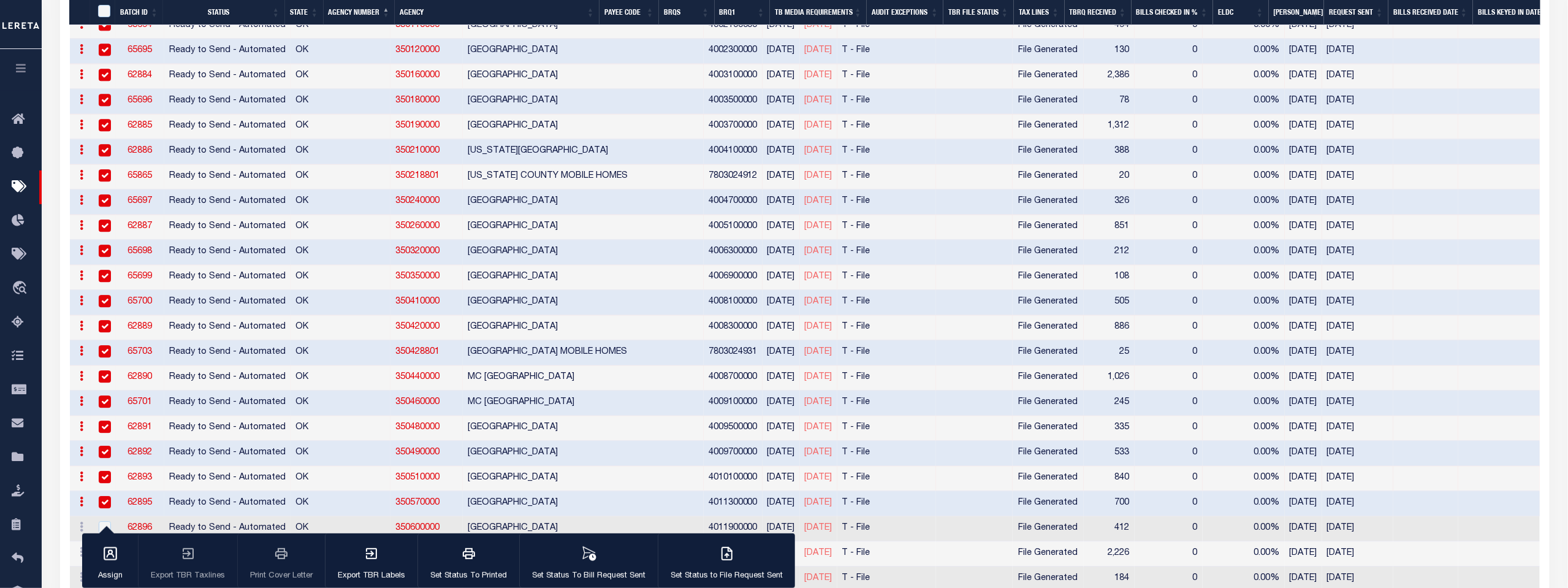
scroll to position [7700, 0]
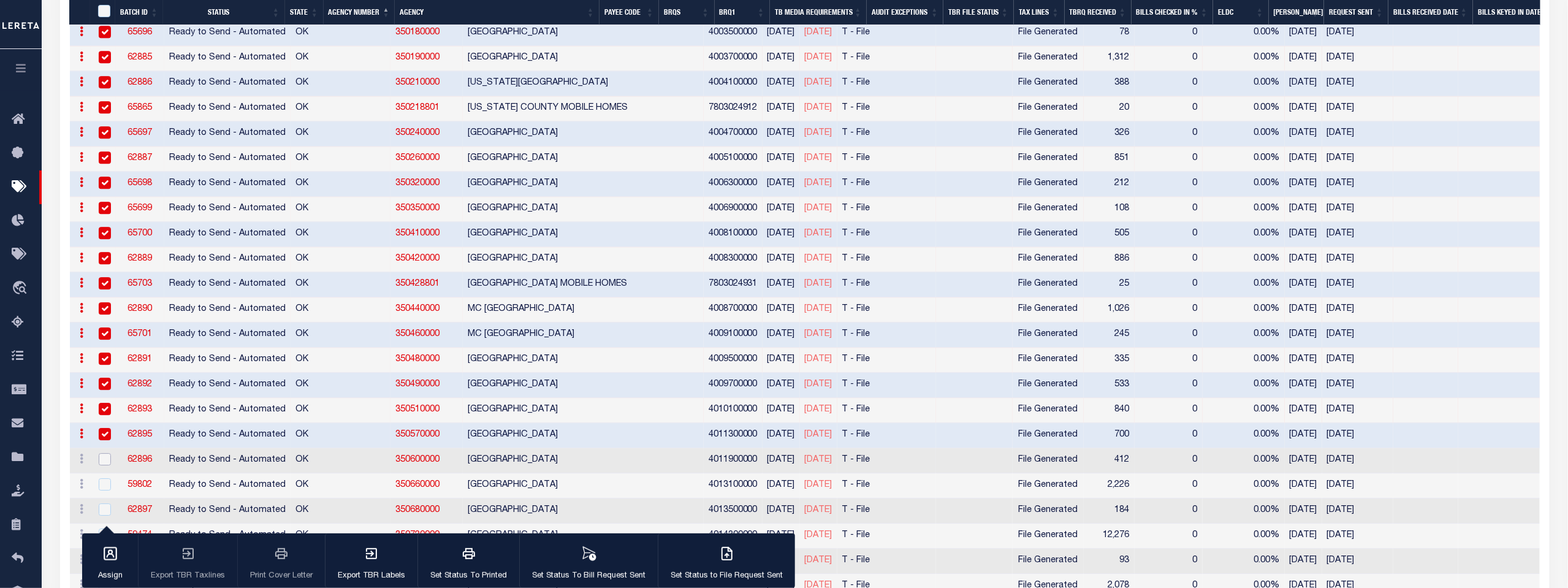
click at [105, 454] on input "checkbox" at bounding box center [104, 459] width 13 height 13
checkbox input "true"
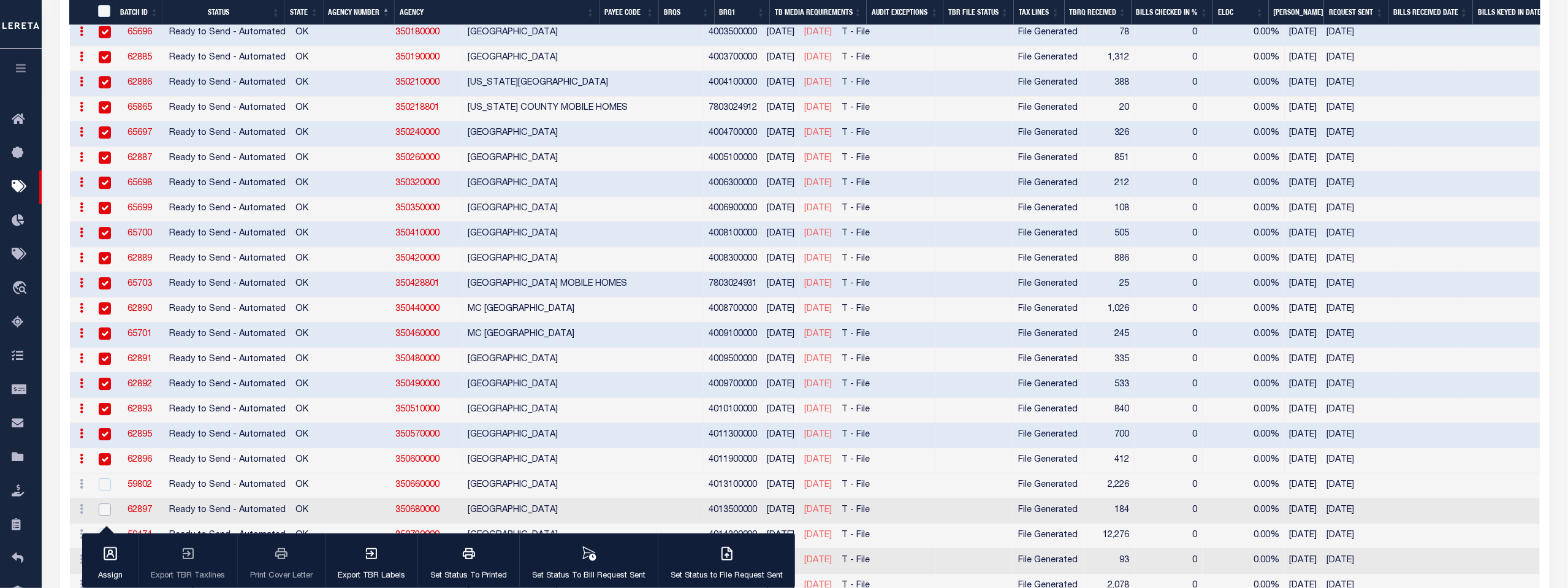
click at [104, 504] on input "checkbox" at bounding box center [104, 509] width 13 height 13
checkbox input "true"
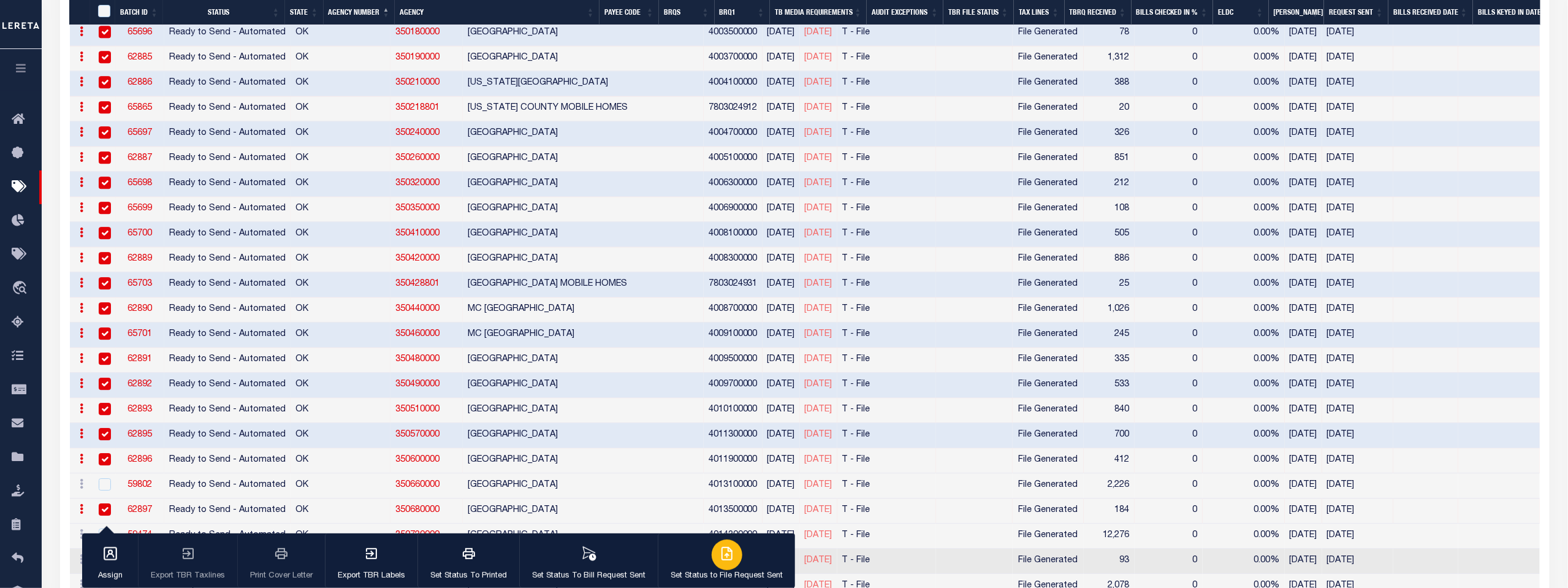
click at [720, 560] on icon "button" at bounding box center [727, 554] width 15 height 15
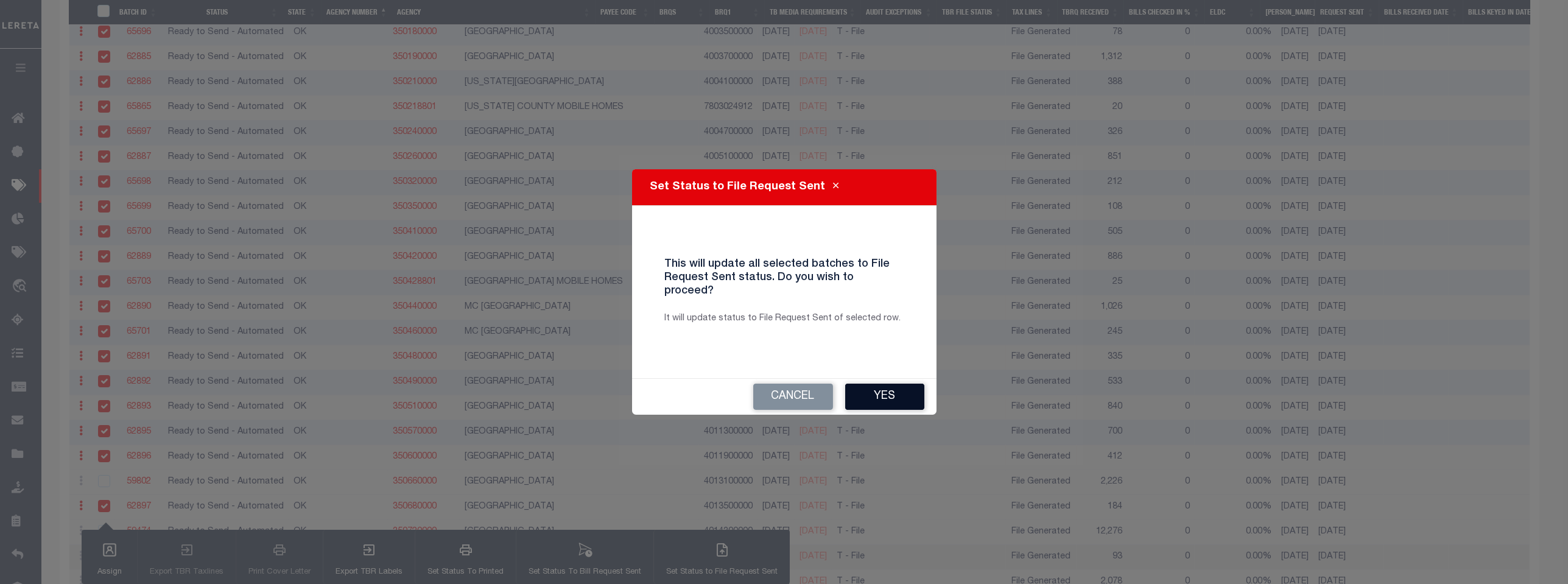
click at [884, 391] on button "Yes" at bounding box center [884, 397] width 79 height 27
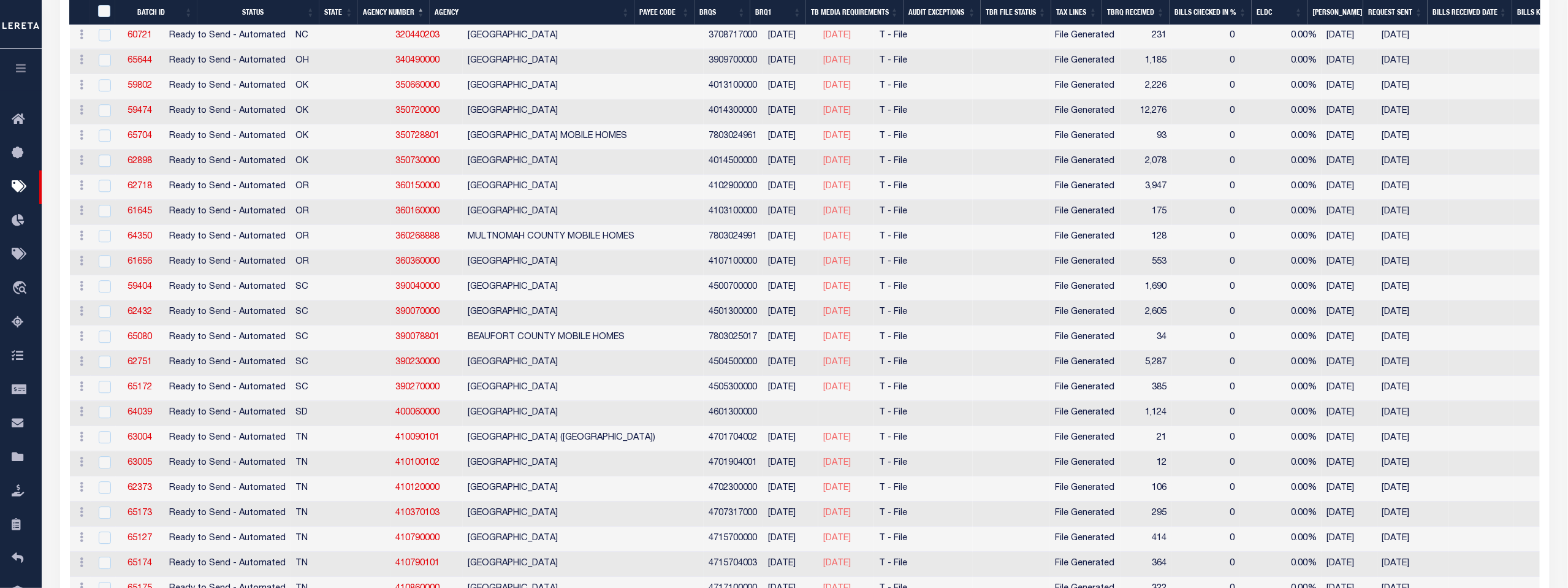
scroll to position [7226, 0]
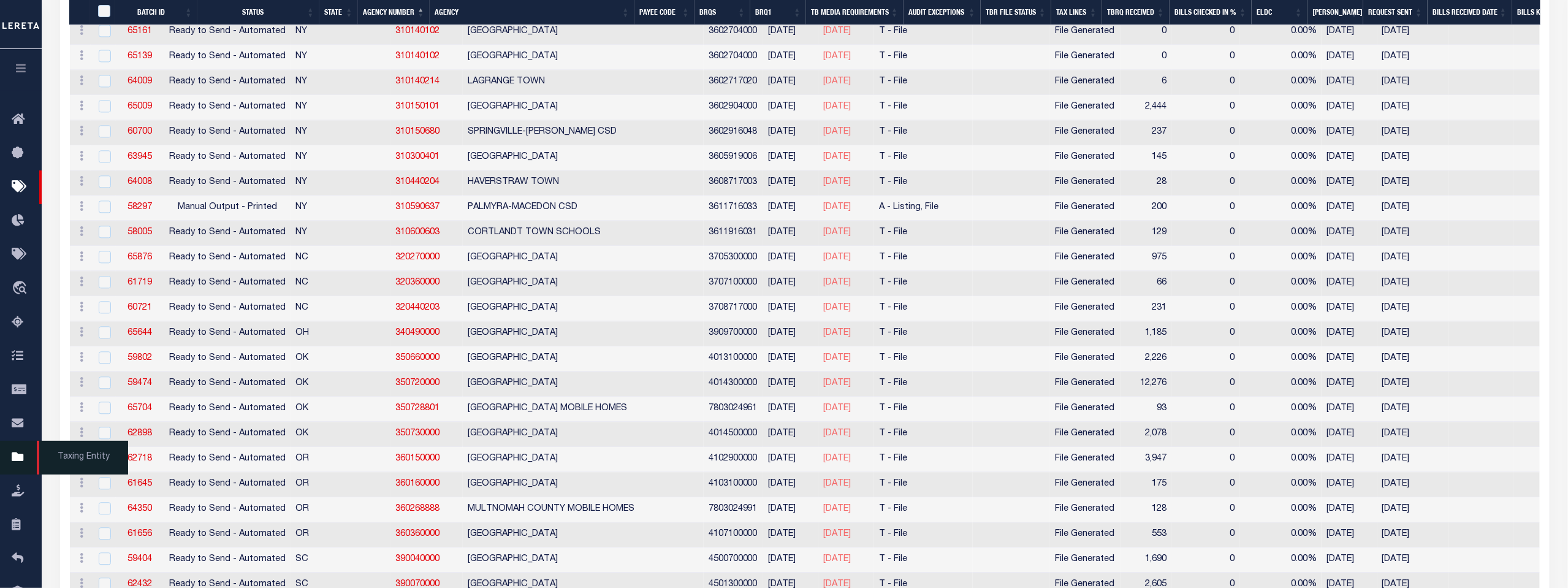
click at [17, 463] on icon at bounding box center [21, 458] width 19 height 15
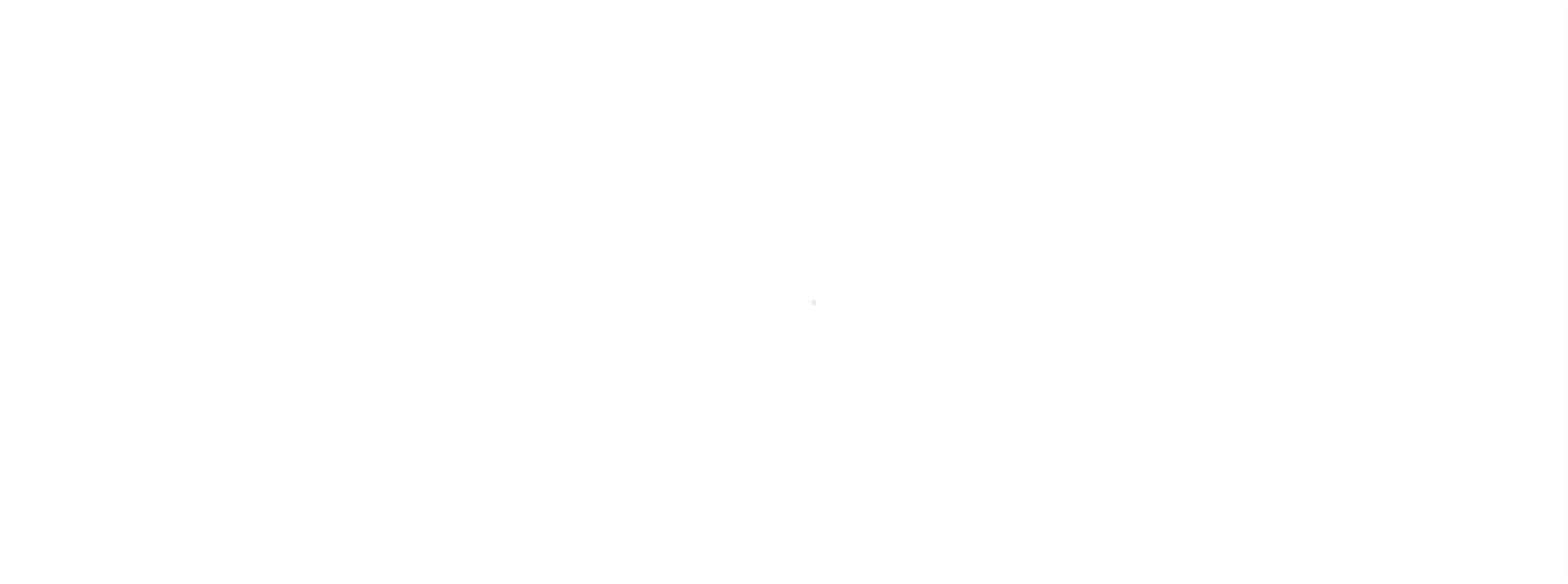
scroll to position [9, 0]
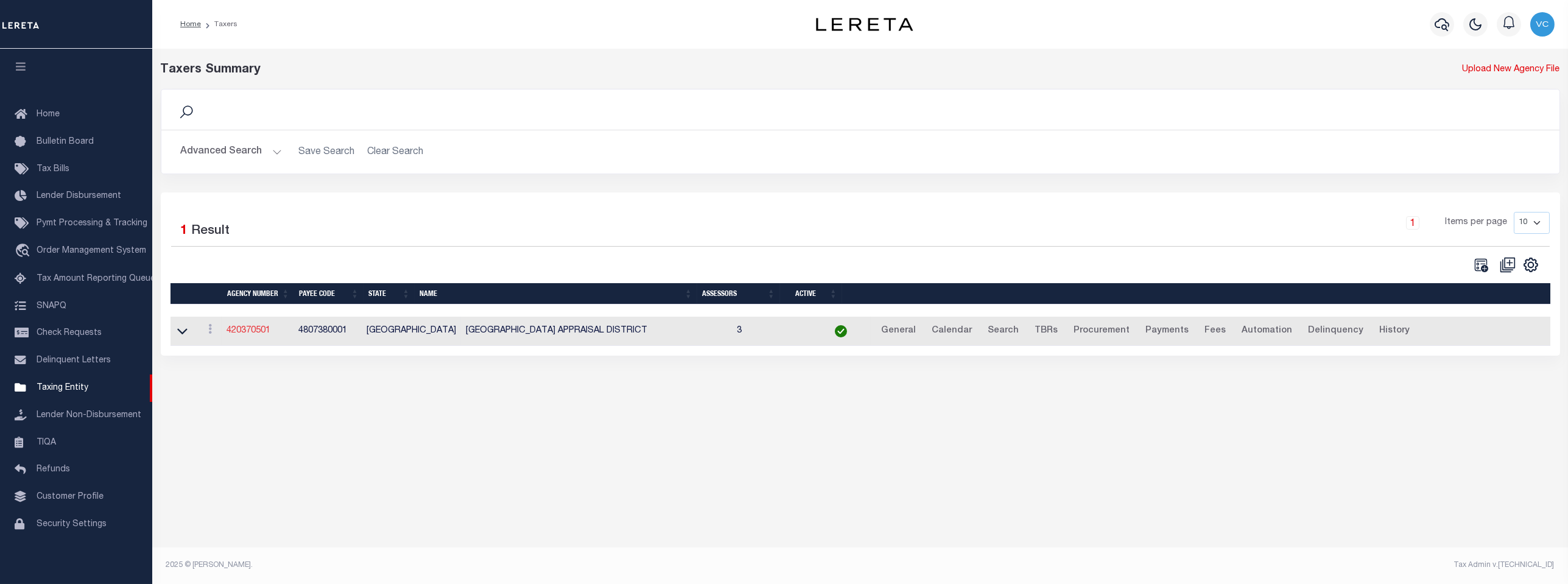
click at [247, 333] on link "420370501" at bounding box center [248, 331] width 44 height 8
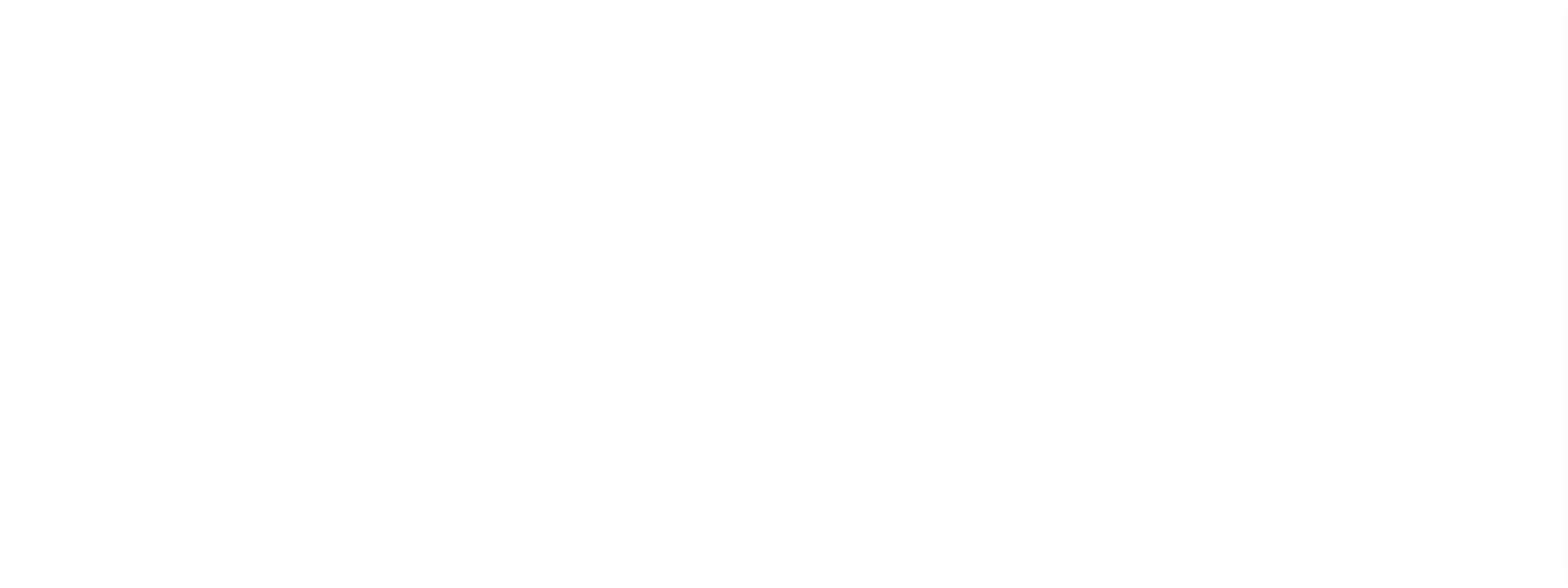
select select
checkbox input "false"
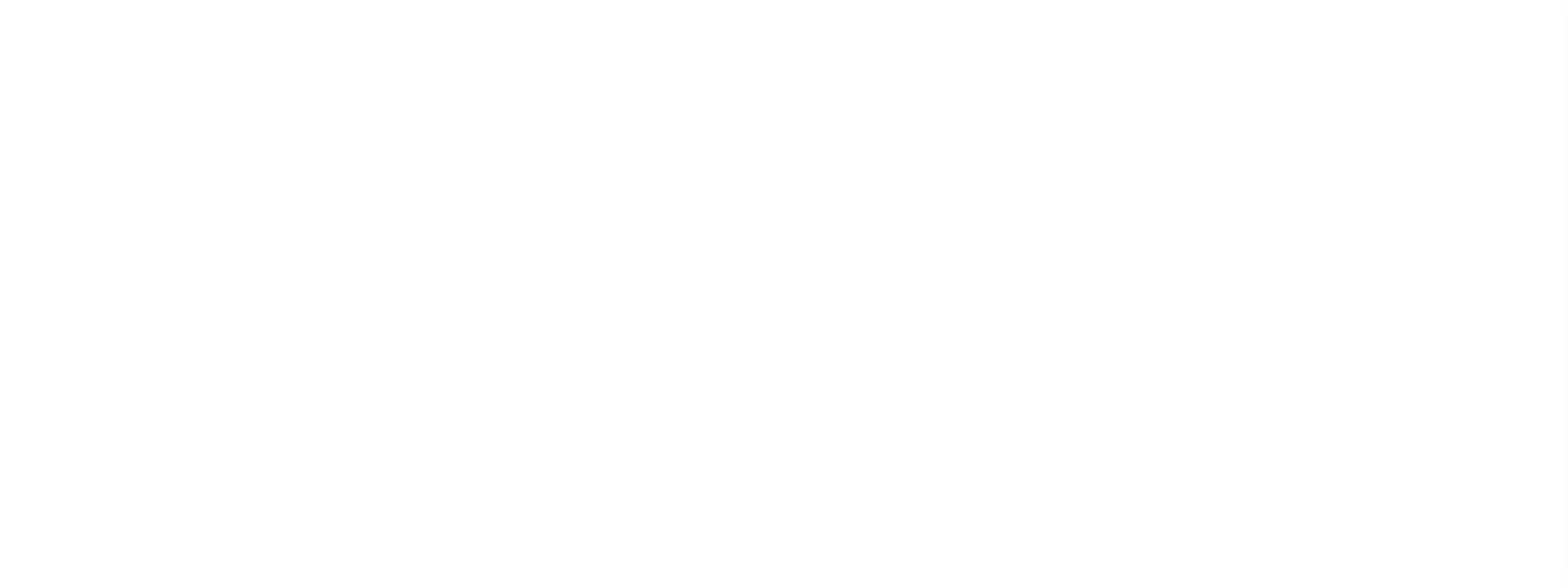
checkbox input "false"
type input "4807380001"
click at [188, 117] on icon at bounding box center [182, 119] width 11 height 11
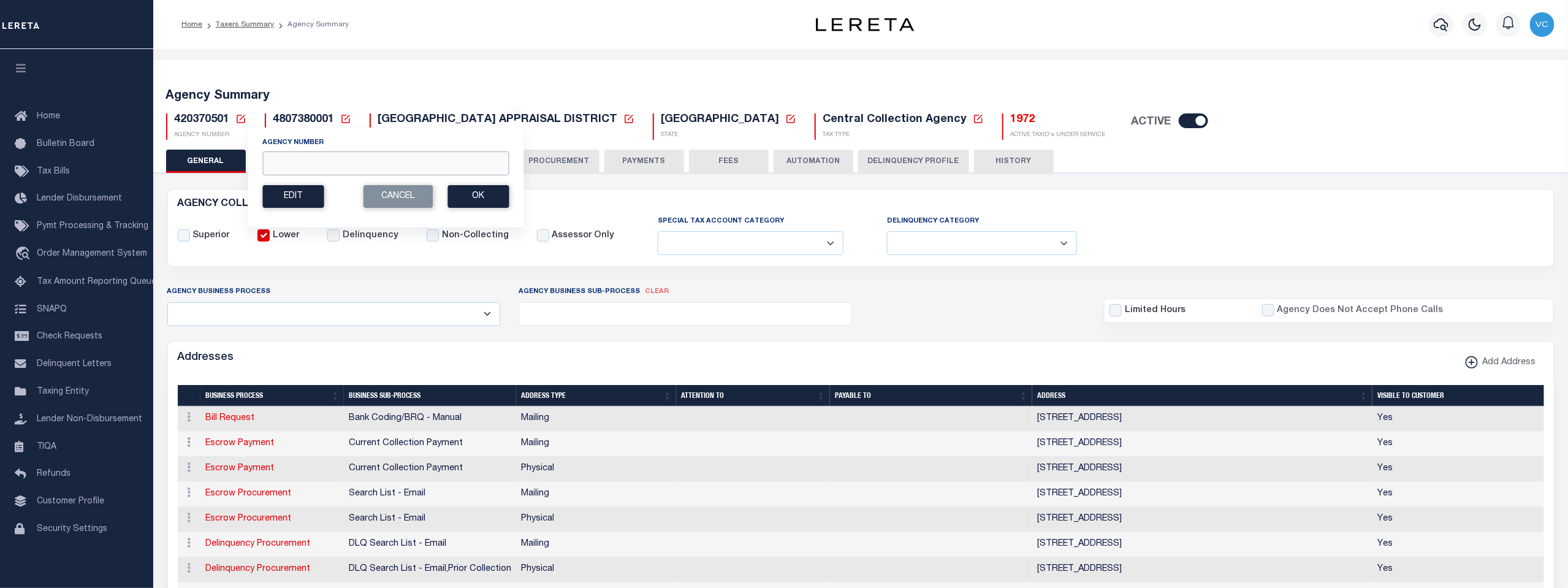
click at [273, 158] on input "Agency Number" at bounding box center [385, 163] width 246 height 24
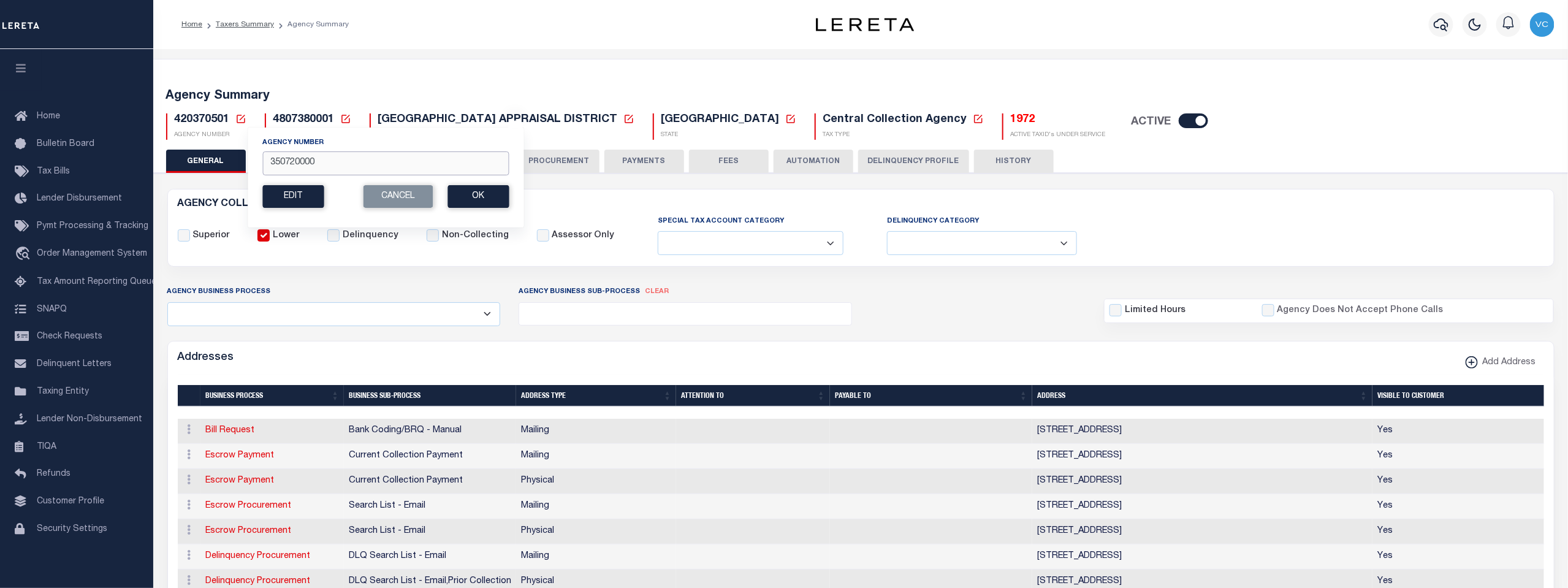
type input "350720000"
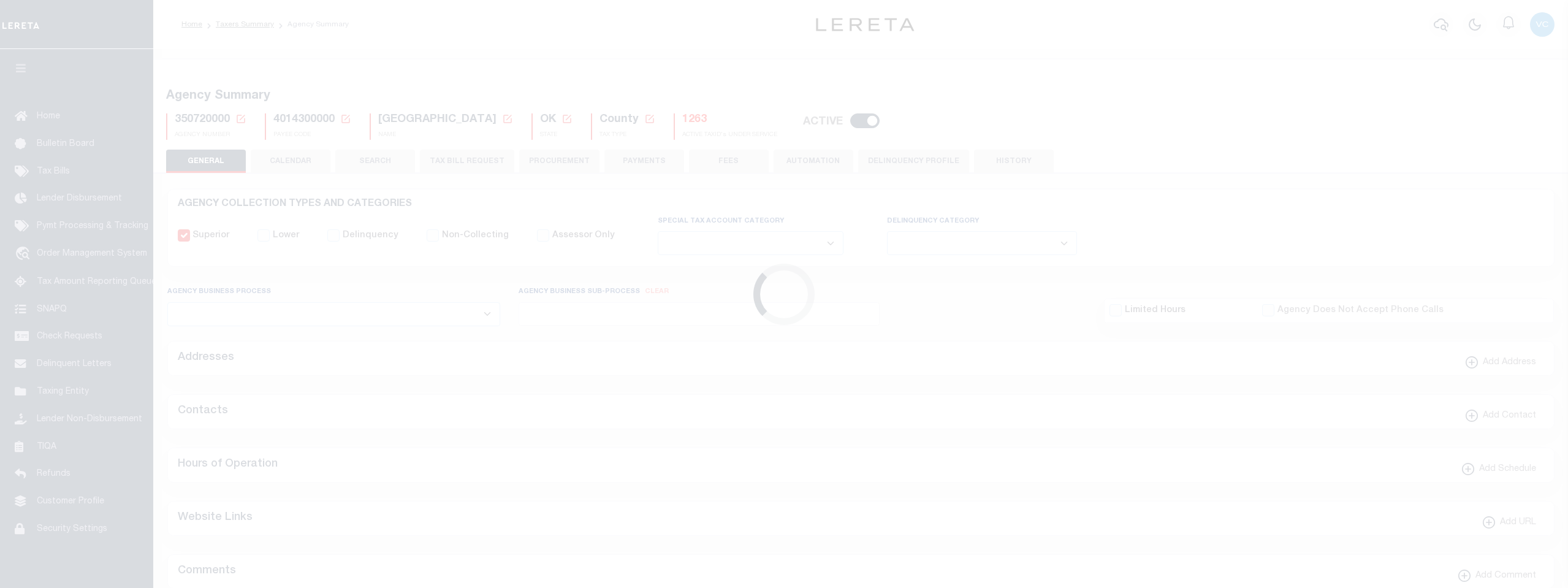
select select
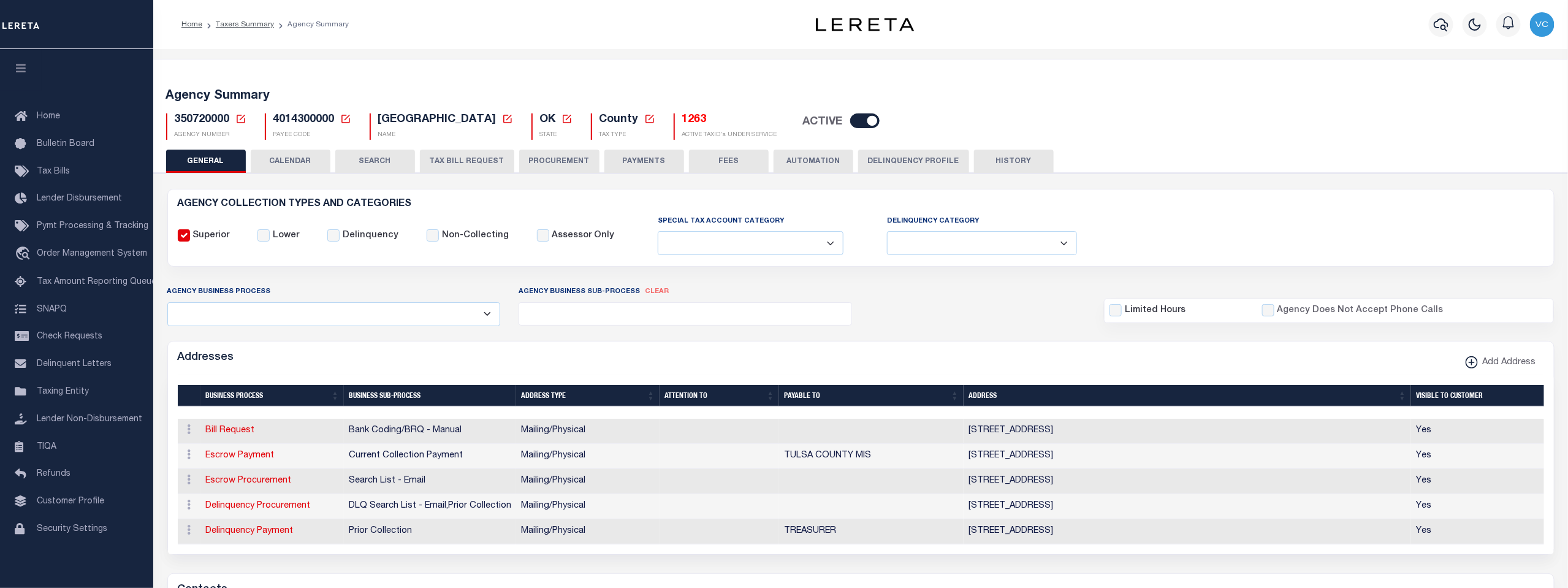
click at [682, 118] on h5 "1263" at bounding box center [730, 120] width 95 height 13
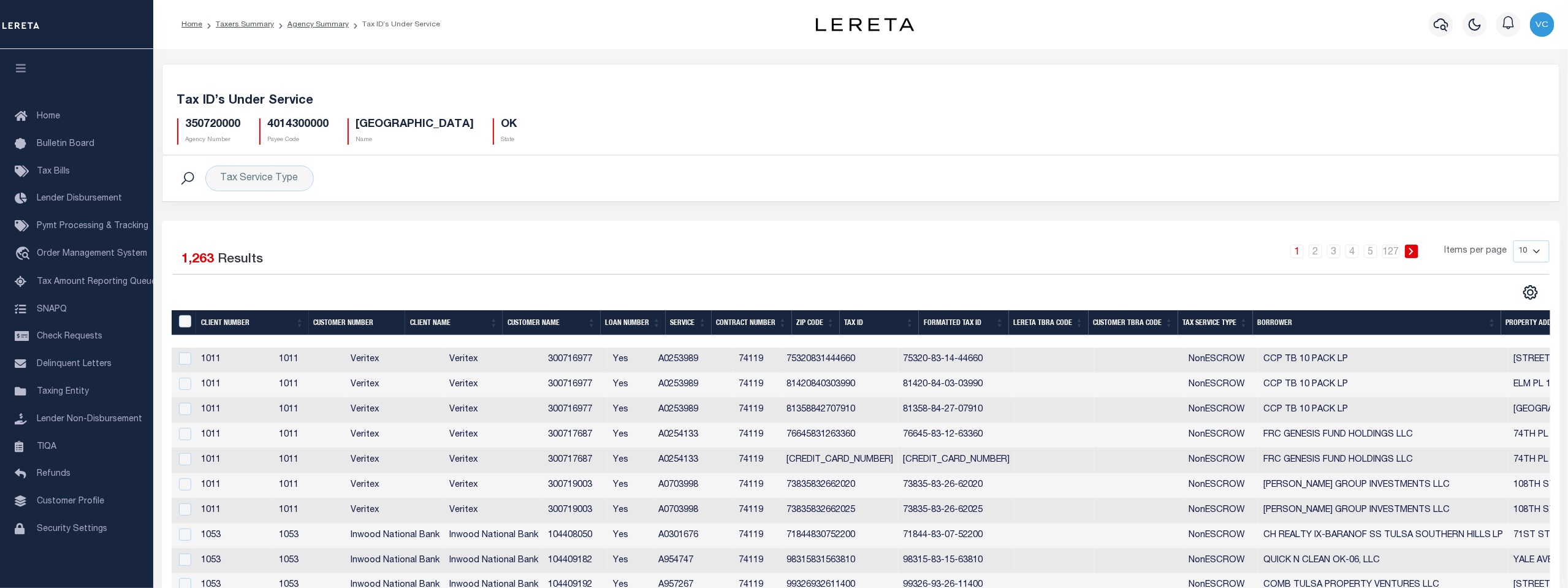
click at [1211, 316] on th "Tax Service Type" at bounding box center [1216, 323] width 75 height 25
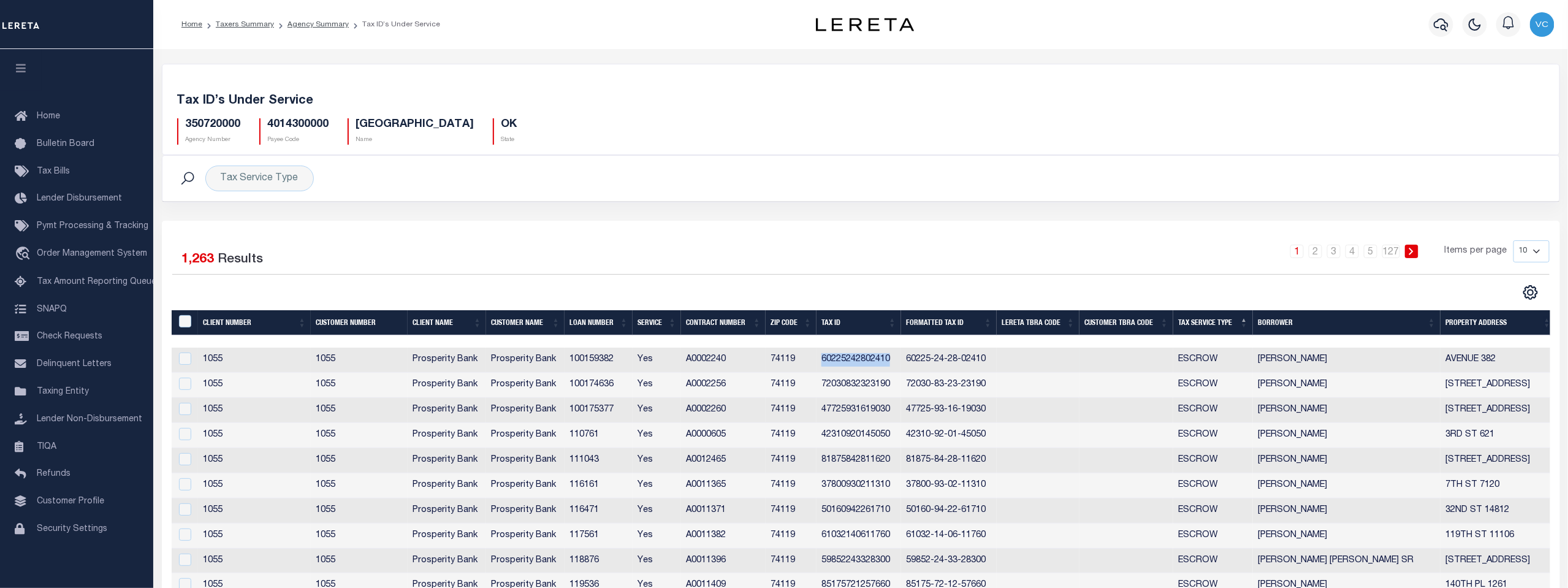
drag, startPoint x: 822, startPoint y: 362, endPoint x: 892, endPoint y: 364, distance: 70.0
click at [892, 364] on td "60225242802410" at bounding box center [858, 360] width 84 height 25
checkbox input "true"
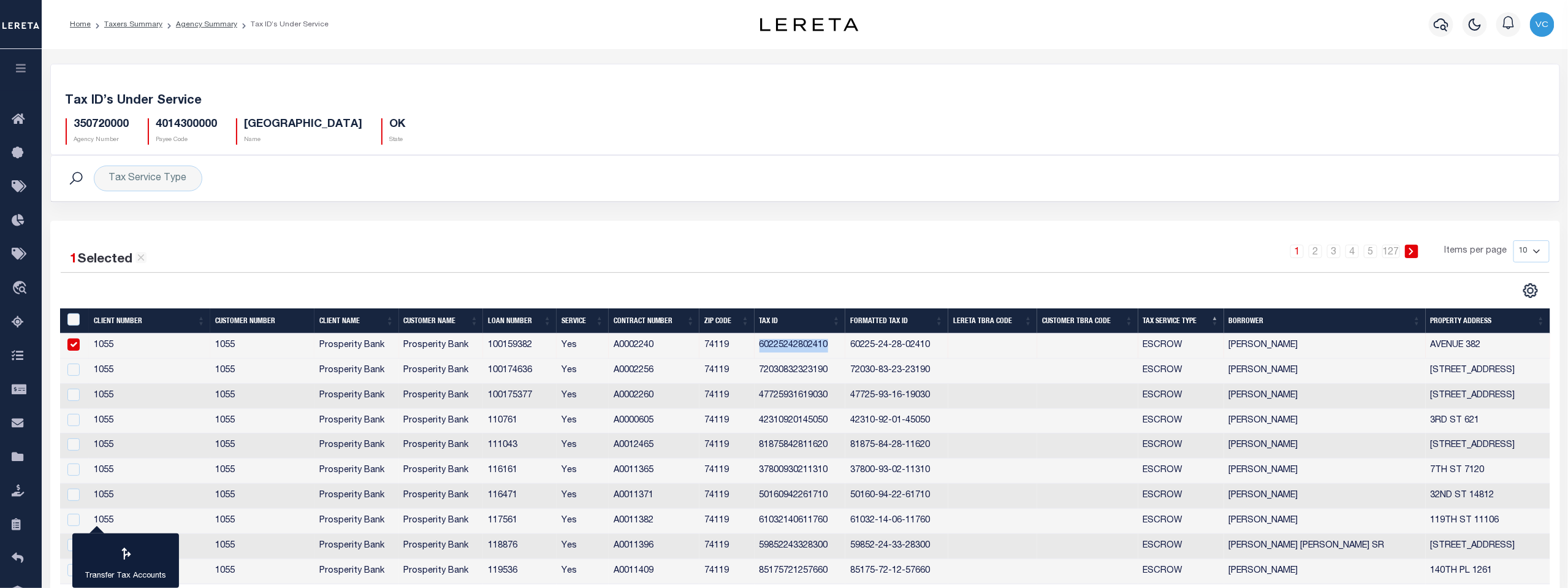
copy td "60225242802410"
